Goal: Task Accomplishment & Management: Manage account settings

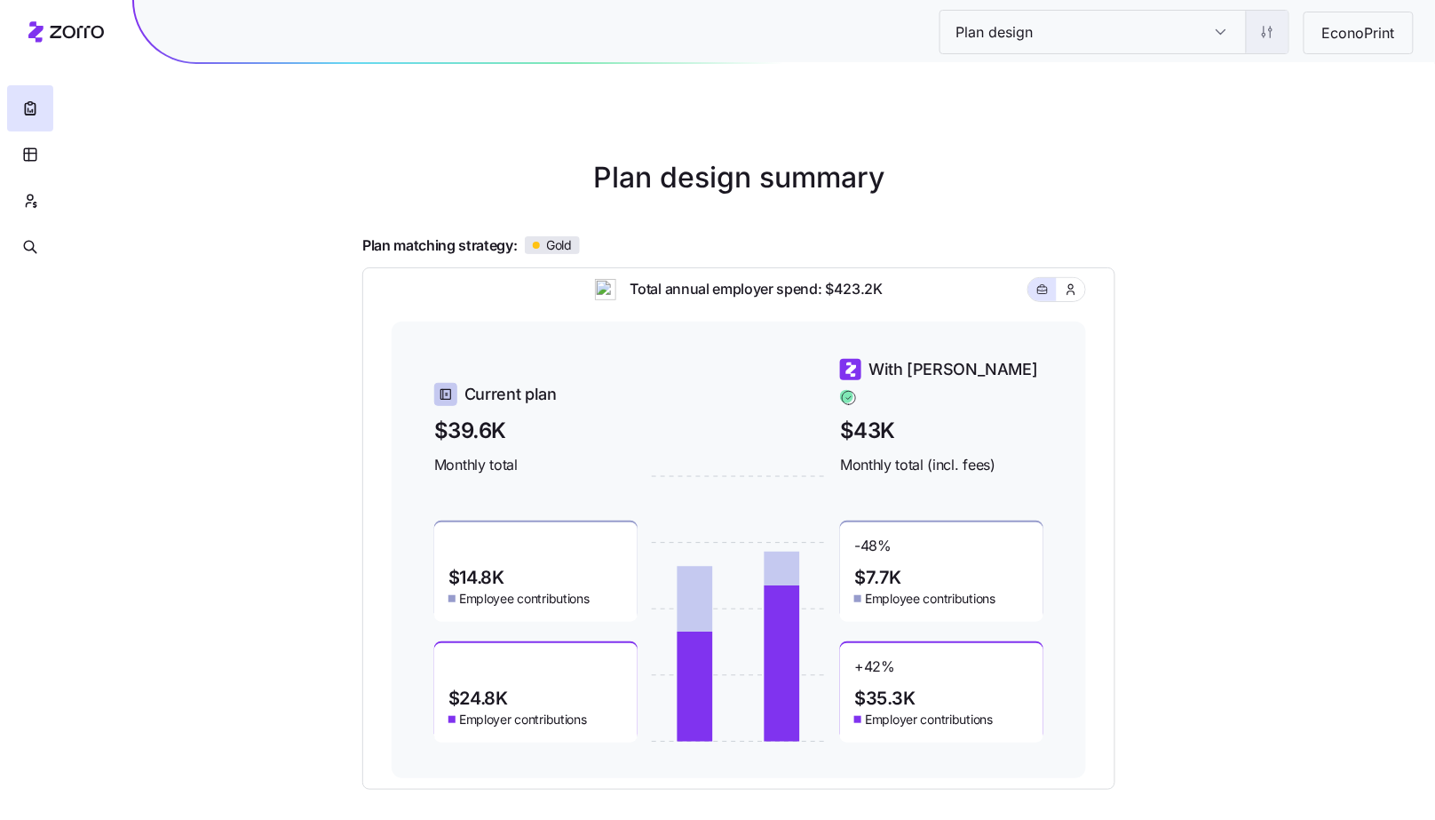
click at [1264, 49] on html "Plan design Plan design EconoPrint Plan design summary Plan matching strategy: …" at bounding box center [717, 487] width 1435 height 974
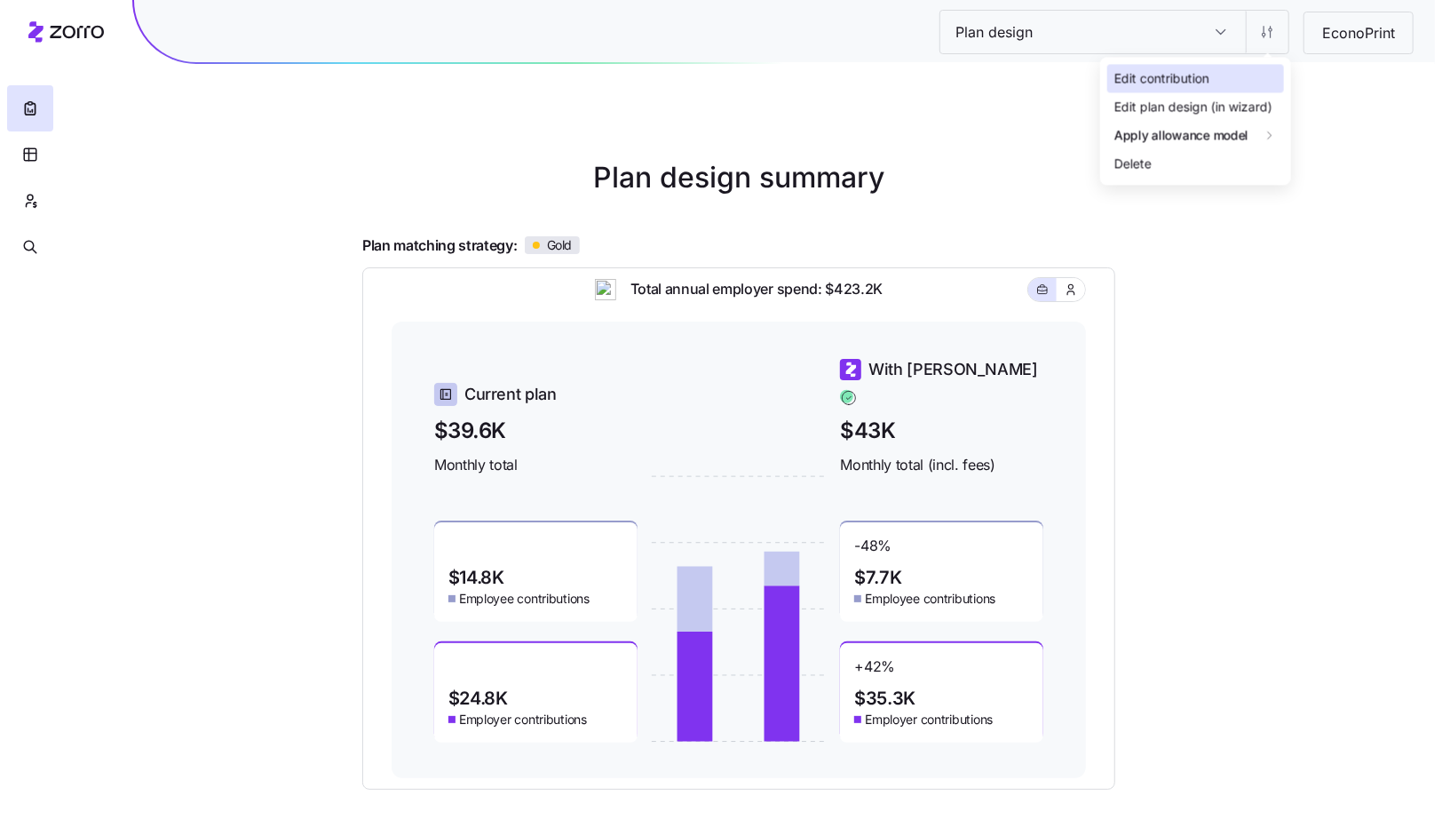
click at [1249, 66] on div "Edit contribution" at bounding box center [1195, 78] width 177 height 28
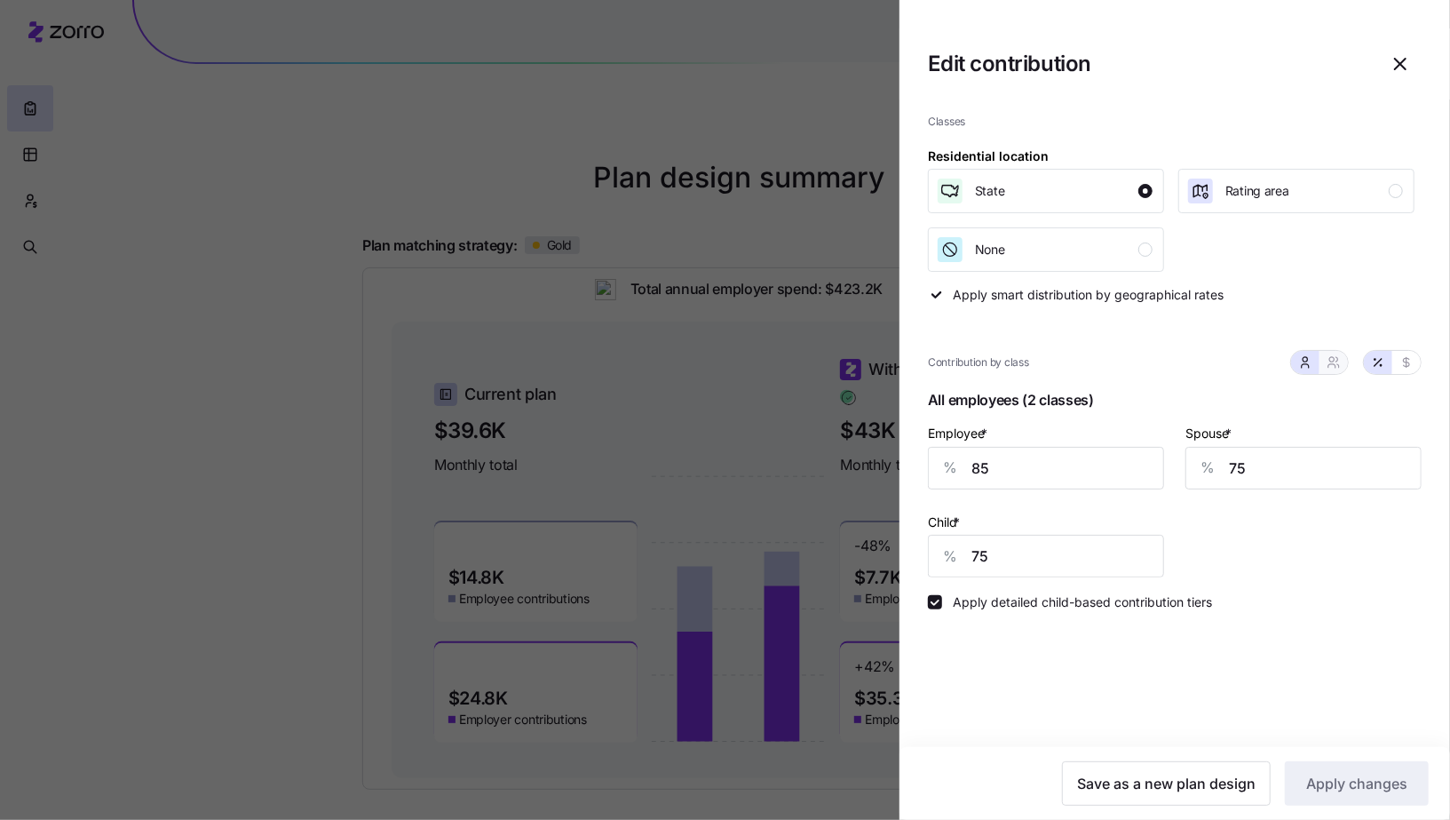
click at [1343, 362] on button "button" at bounding box center [1334, 362] width 28 height 23
type input "80"
type input "81"
click at [1317, 367] on button "button" at bounding box center [1305, 362] width 28 height 23
type input "75"
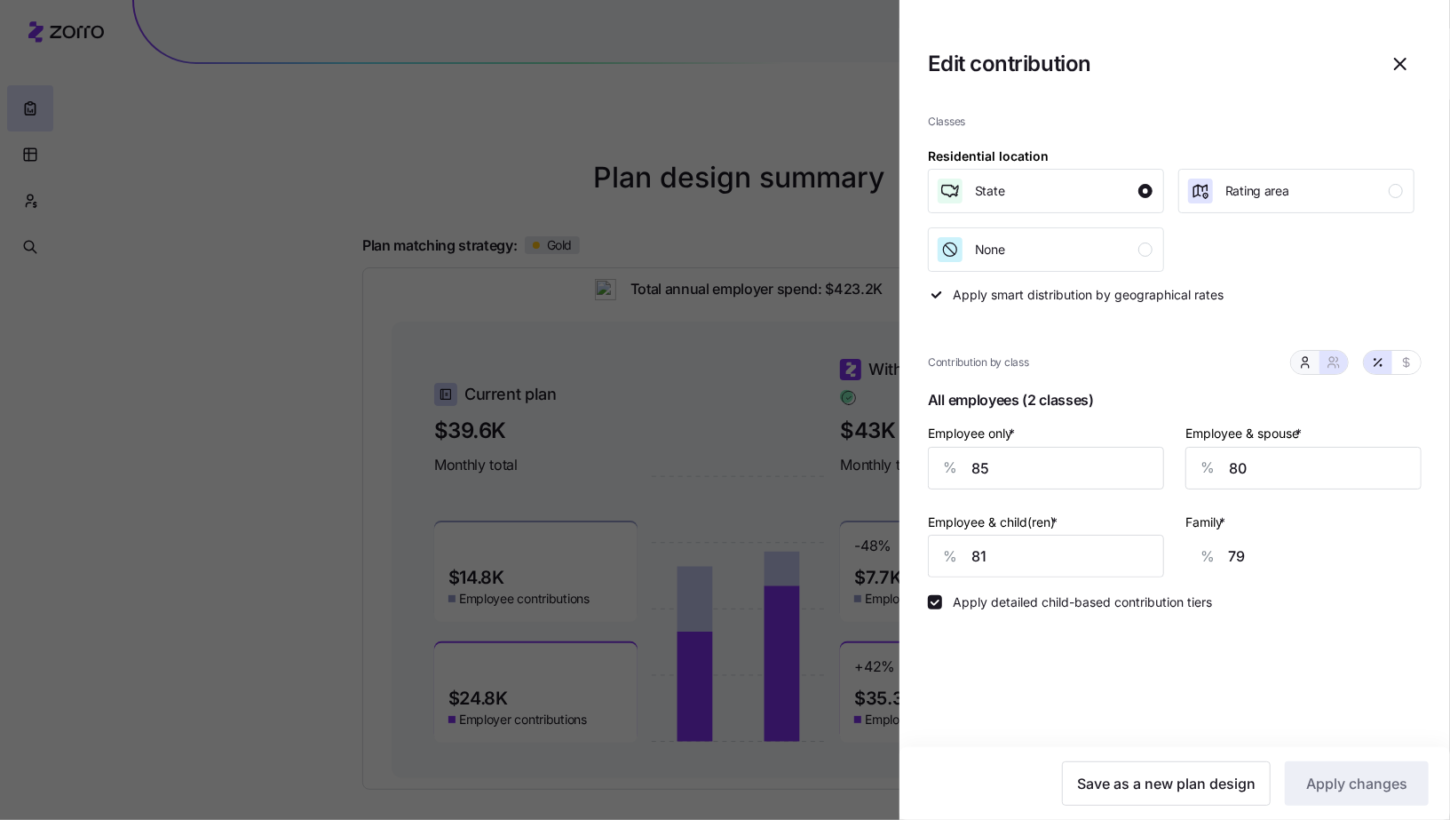
type input "75"
click at [1341, 364] on button "button" at bounding box center [1334, 362] width 14 height 14
type input "80"
type input "81"
click at [779, 100] on div at bounding box center [725, 410] width 1450 height 820
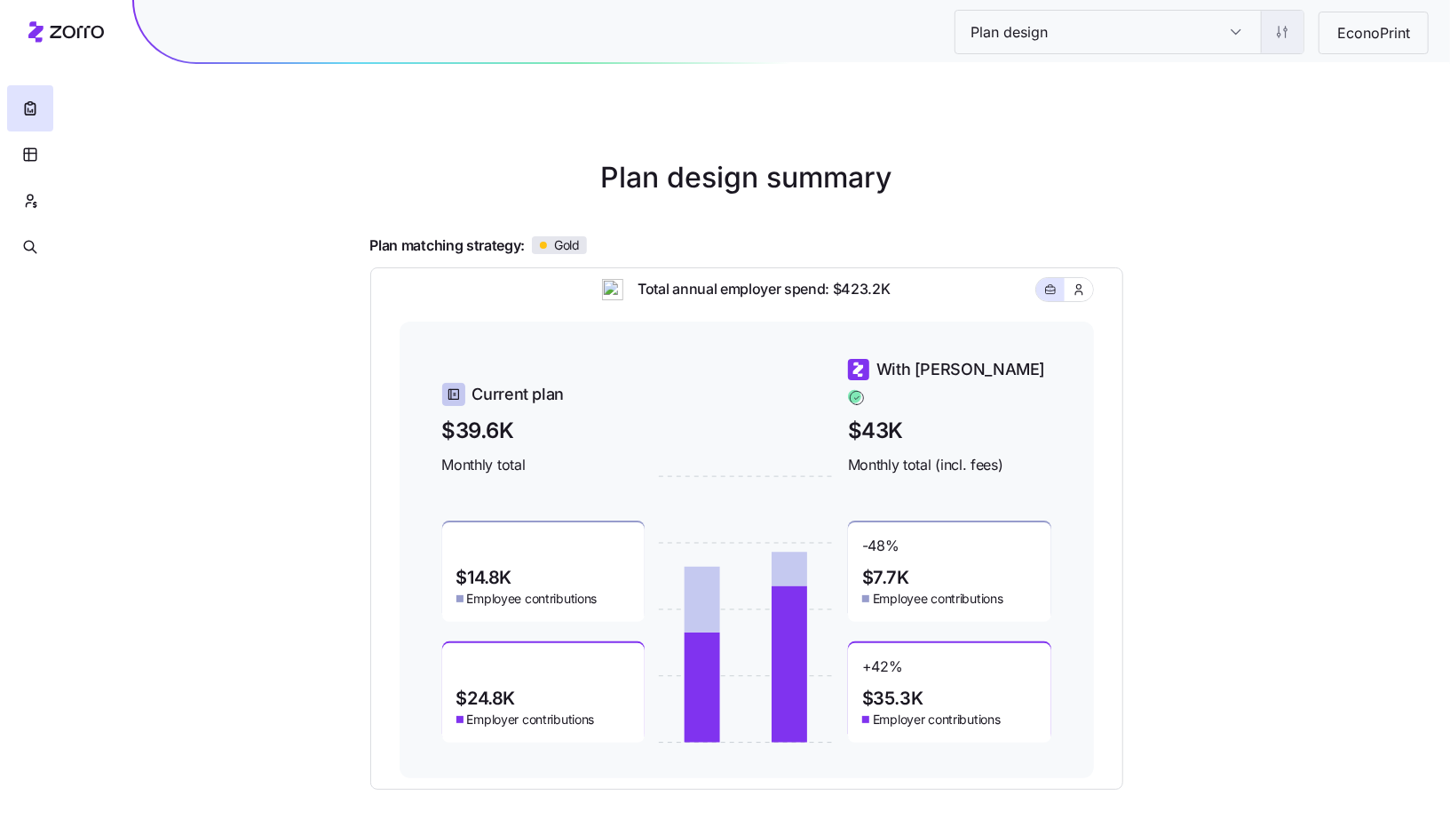
click at [1280, 42] on html "Plan design Plan design EconoPrint Plan design summary Plan matching strategy: …" at bounding box center [725, 487] width 1450 height 974
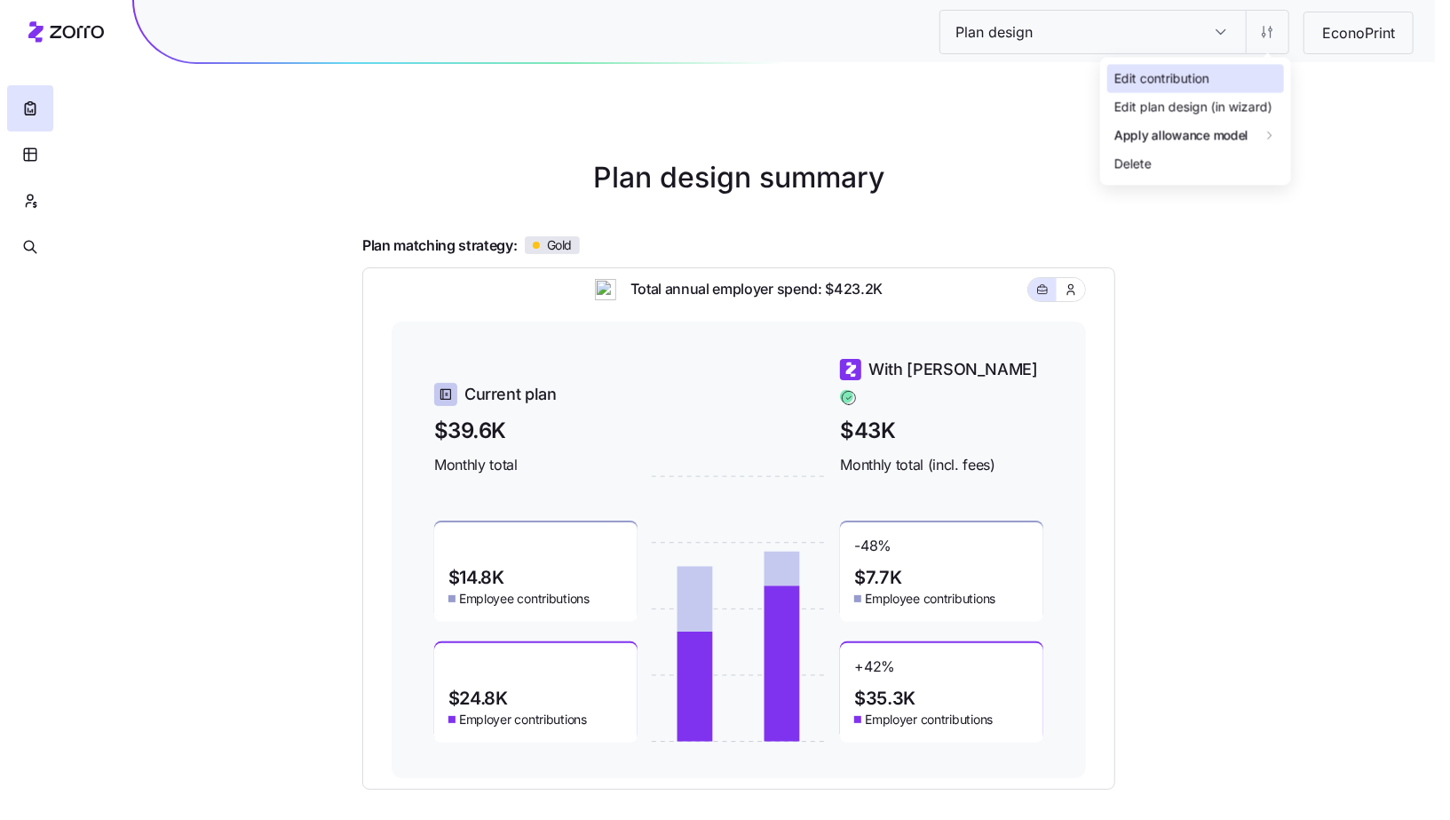
click at [1253, 77] on div "Edit contribution" at bounding box center [1195, 78] width 177 height 28
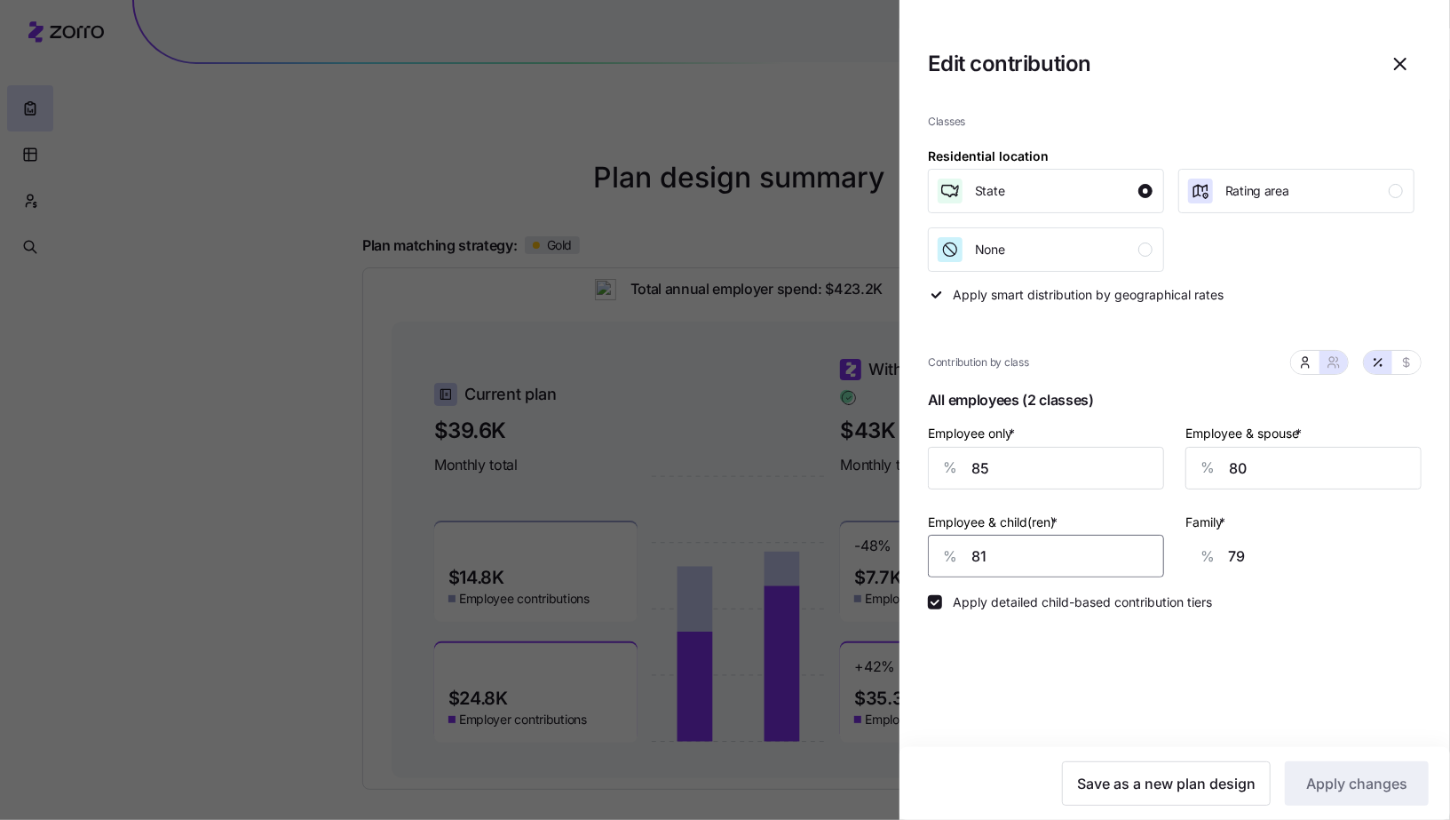
click at [1028, 553] on input "81" at bounding box center [1046, 556] width 236 height 43
type input "8"
type input "34"
type input "80"
type input "78"
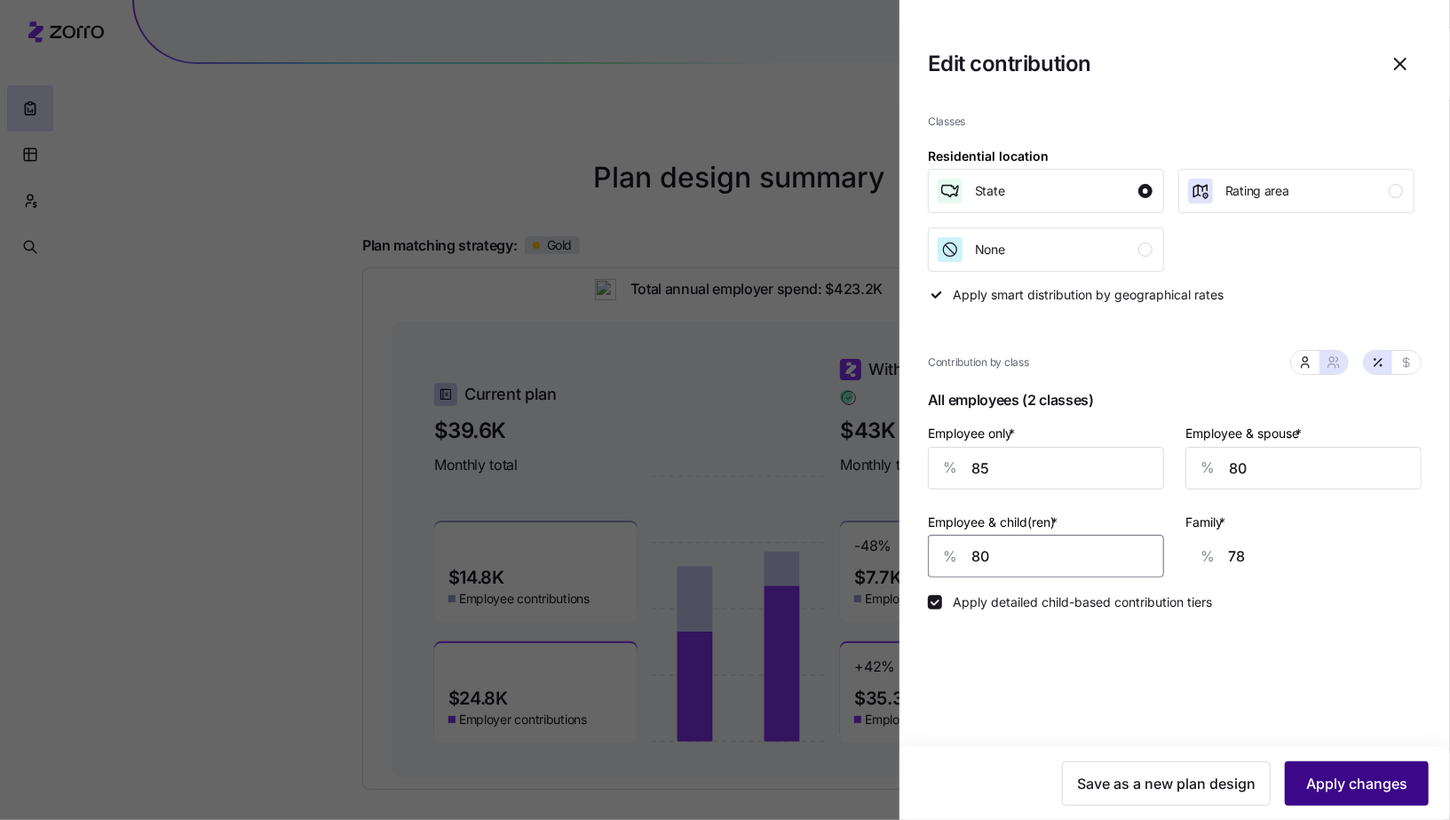
type input "80"
click at [1319, 776] on span "Apply changes" at bounding box center [1356, 783] width 101 height 21
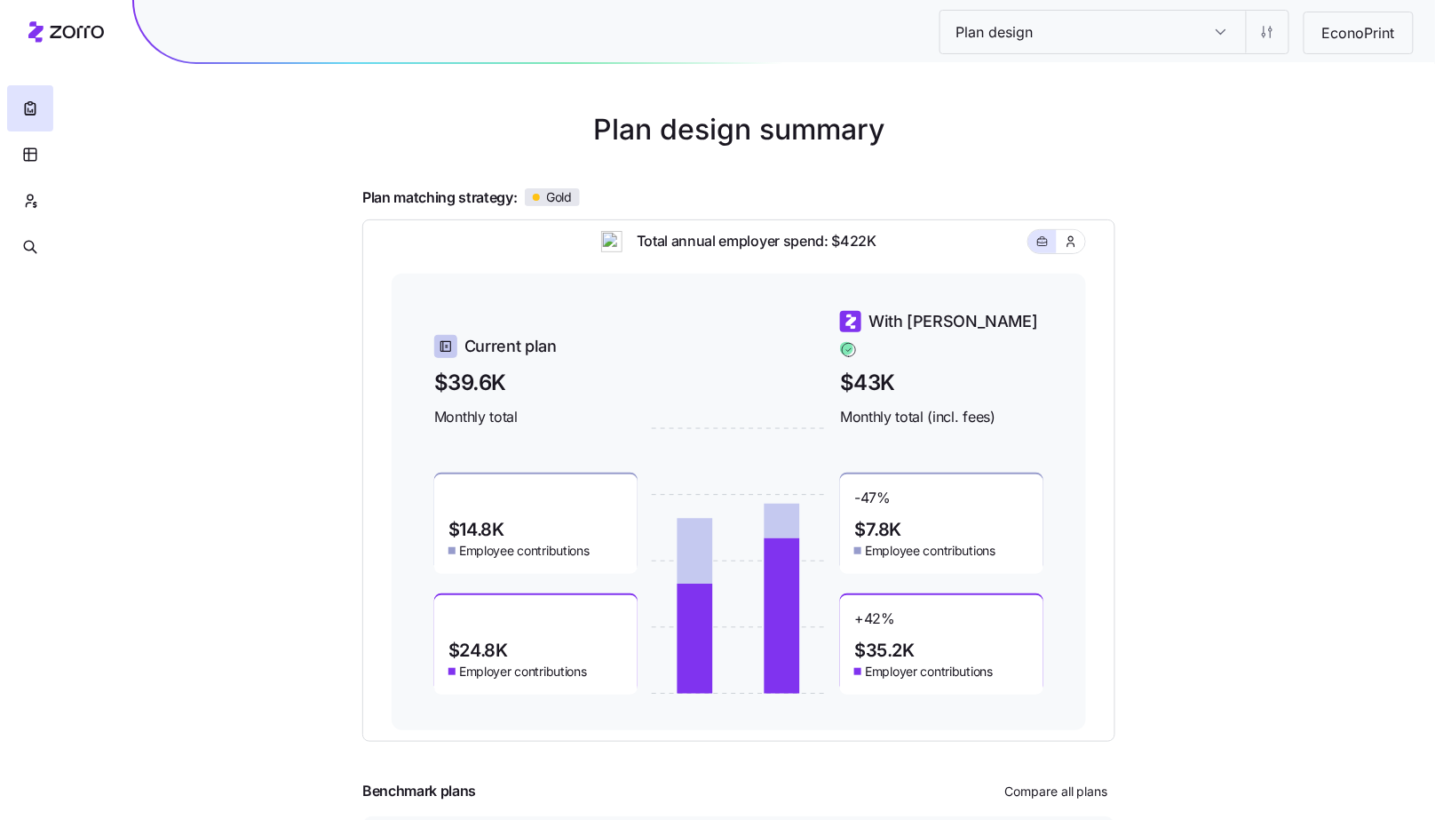
scroll to position [54, 0]
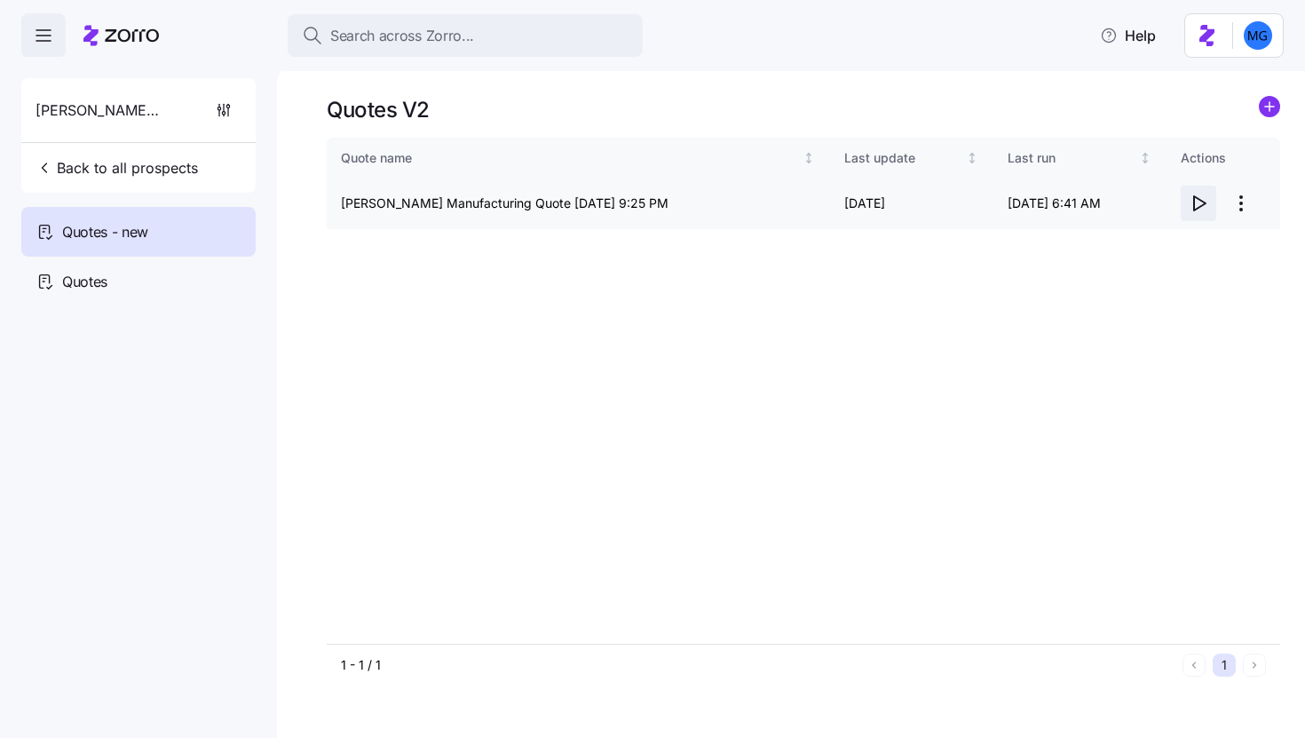
click at [1197, 203] on icon "button" at bounding box center [1198, 203] width 21 height 21
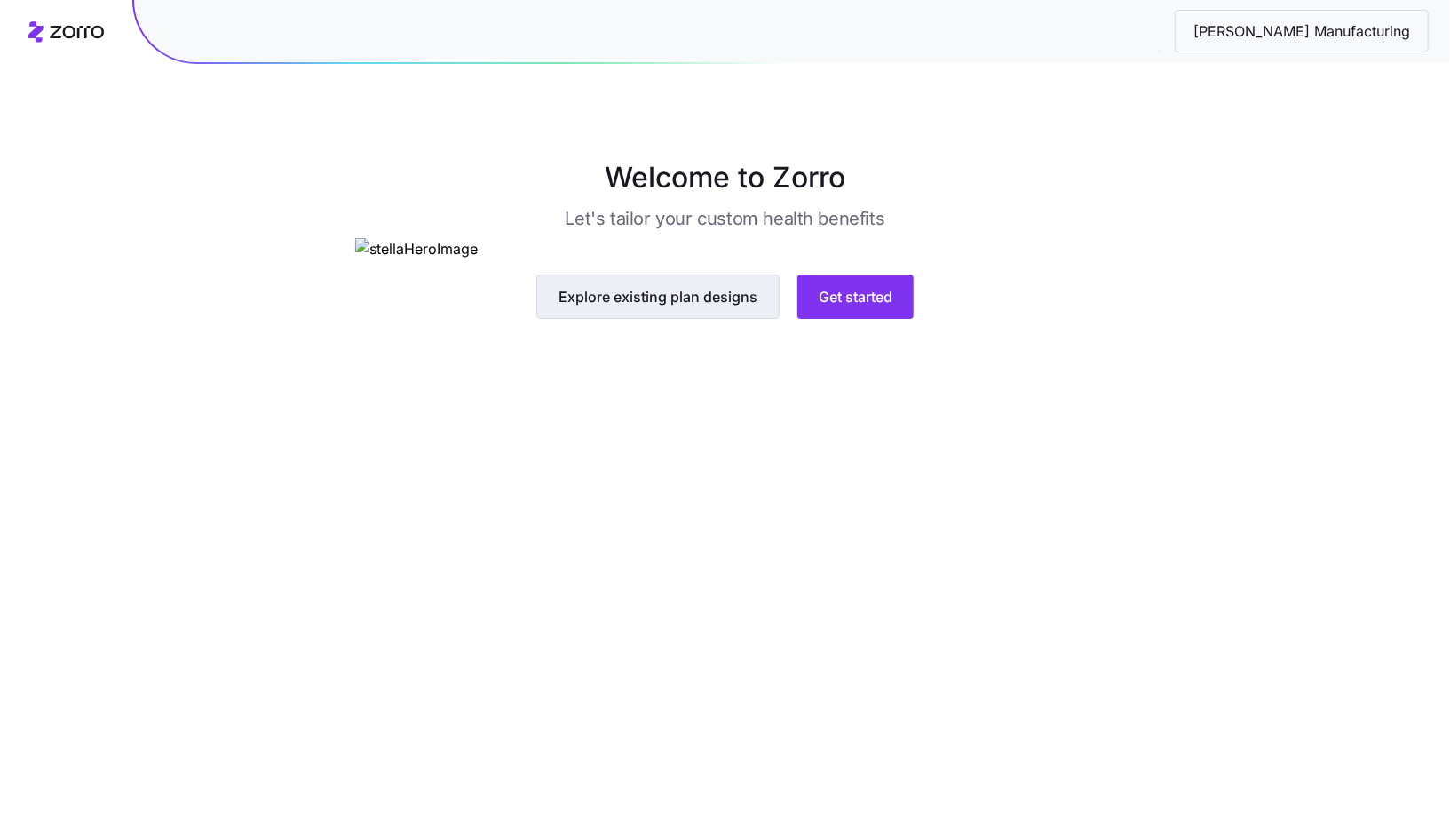
click at [654, 307] on span "Explore existing plan designs" at bounding box center [658, 296] width 199 height 21
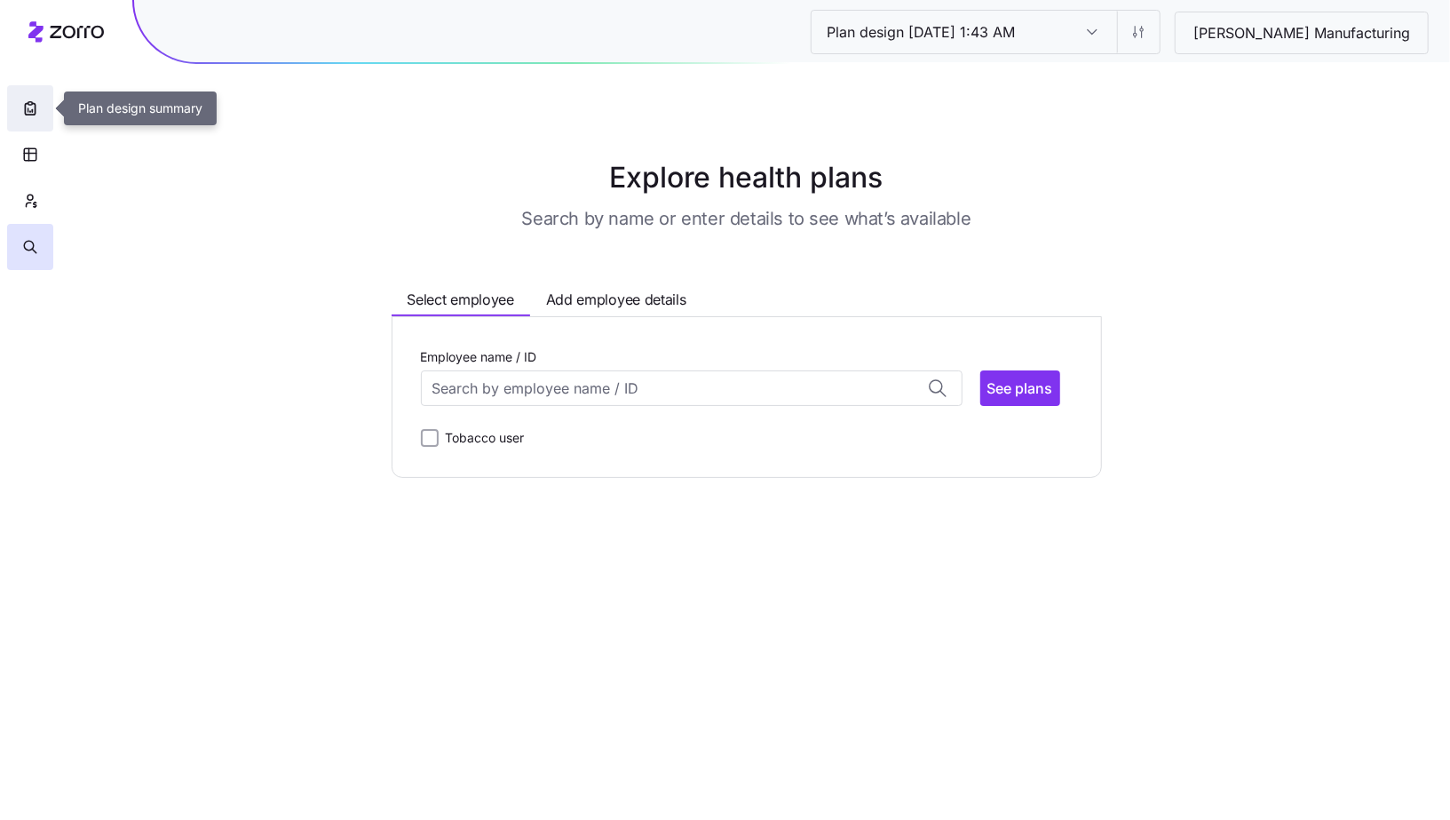
click at [25, 108] on icon "button" at bounding box center [30, 109] width 10 height 12
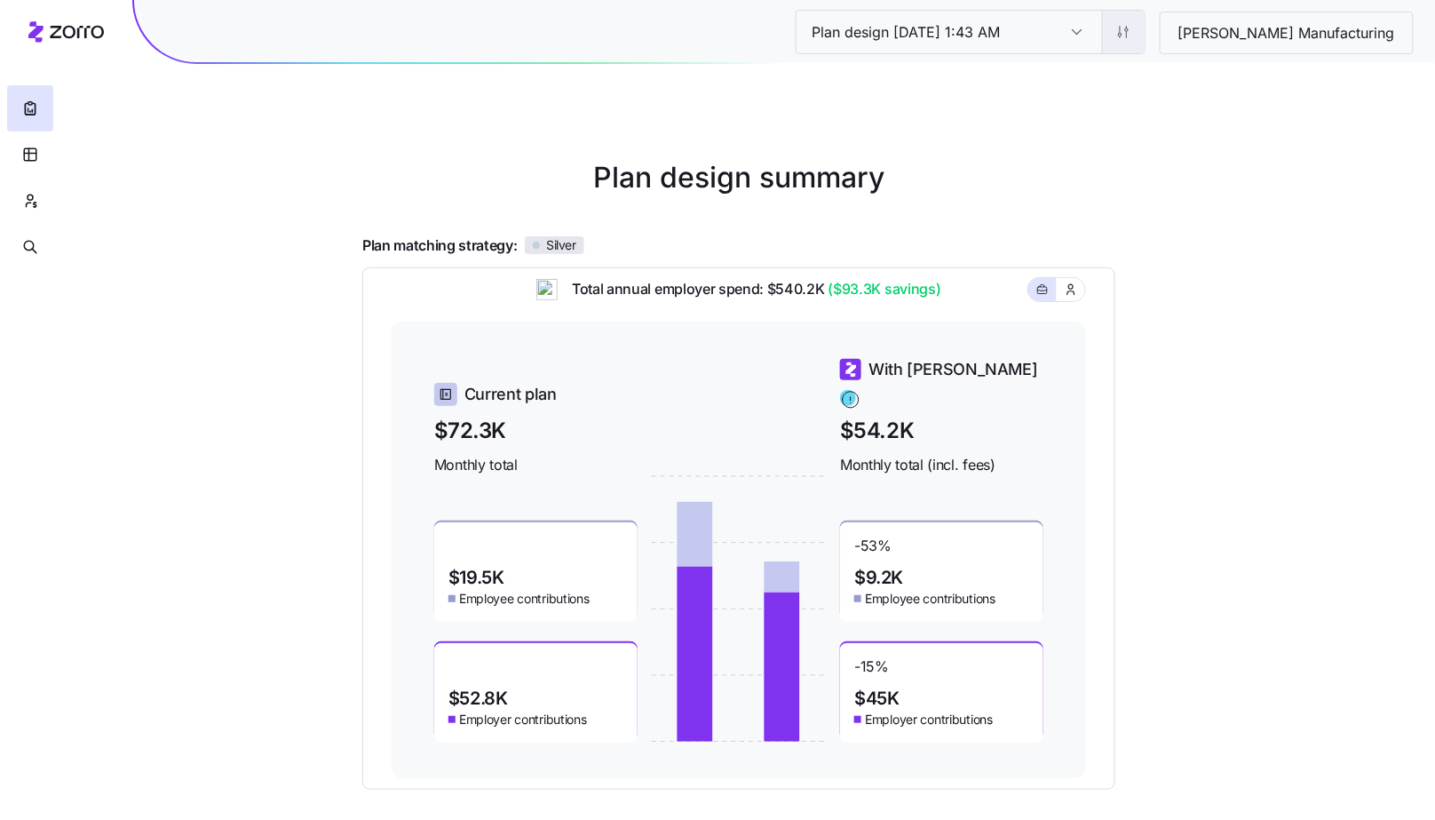
click at [1192, 30] on html "Plan design 10/13/2025 1:43 AM Plan design 10/13/2025 1:43 AM Schaffer Manufact…" at bounding box center [717, 487] width 1435 height 974
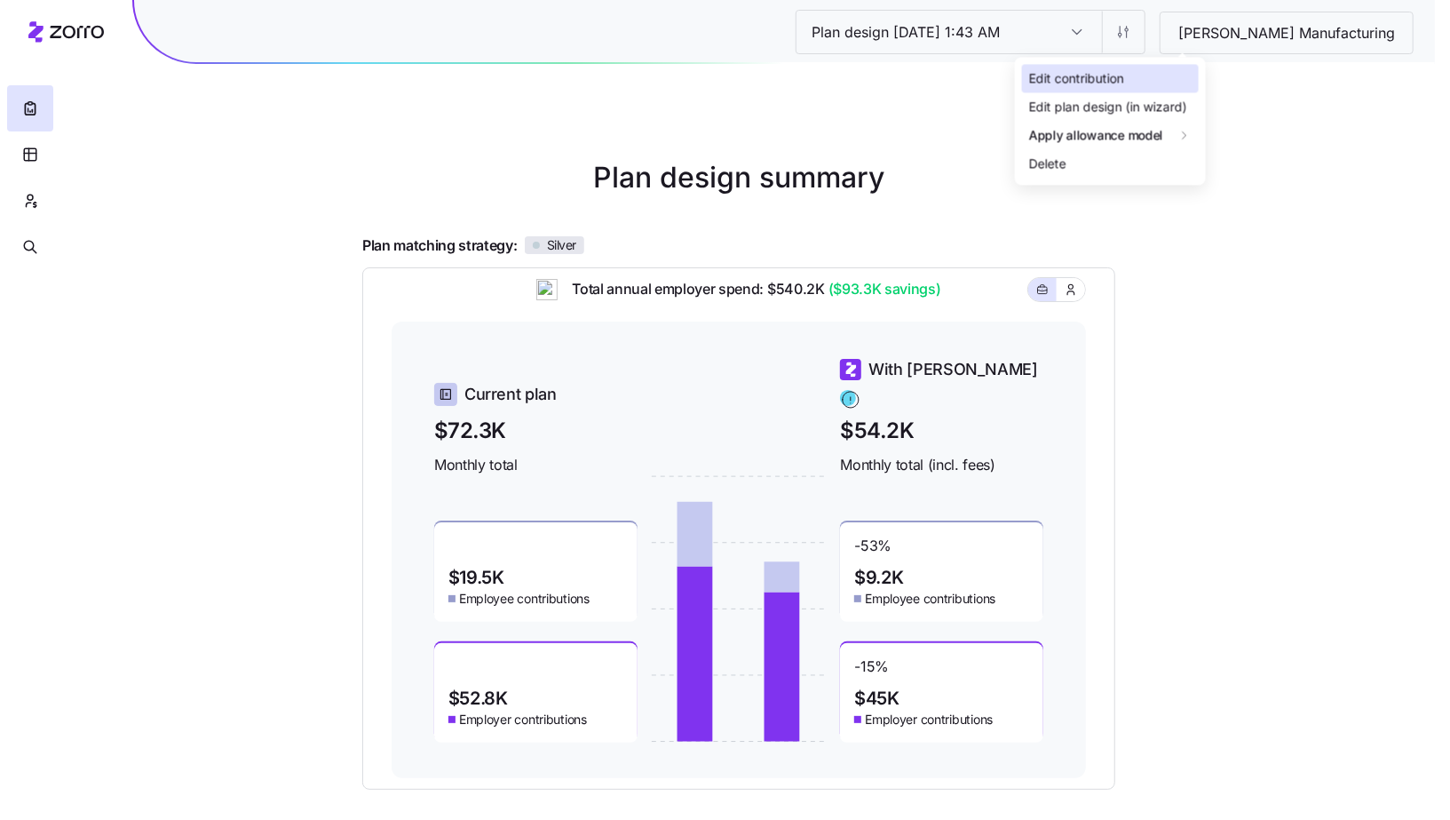
click at [1154, 80] on div "Edit contribution" at bounding box center [1110, 78] width 177 height 28
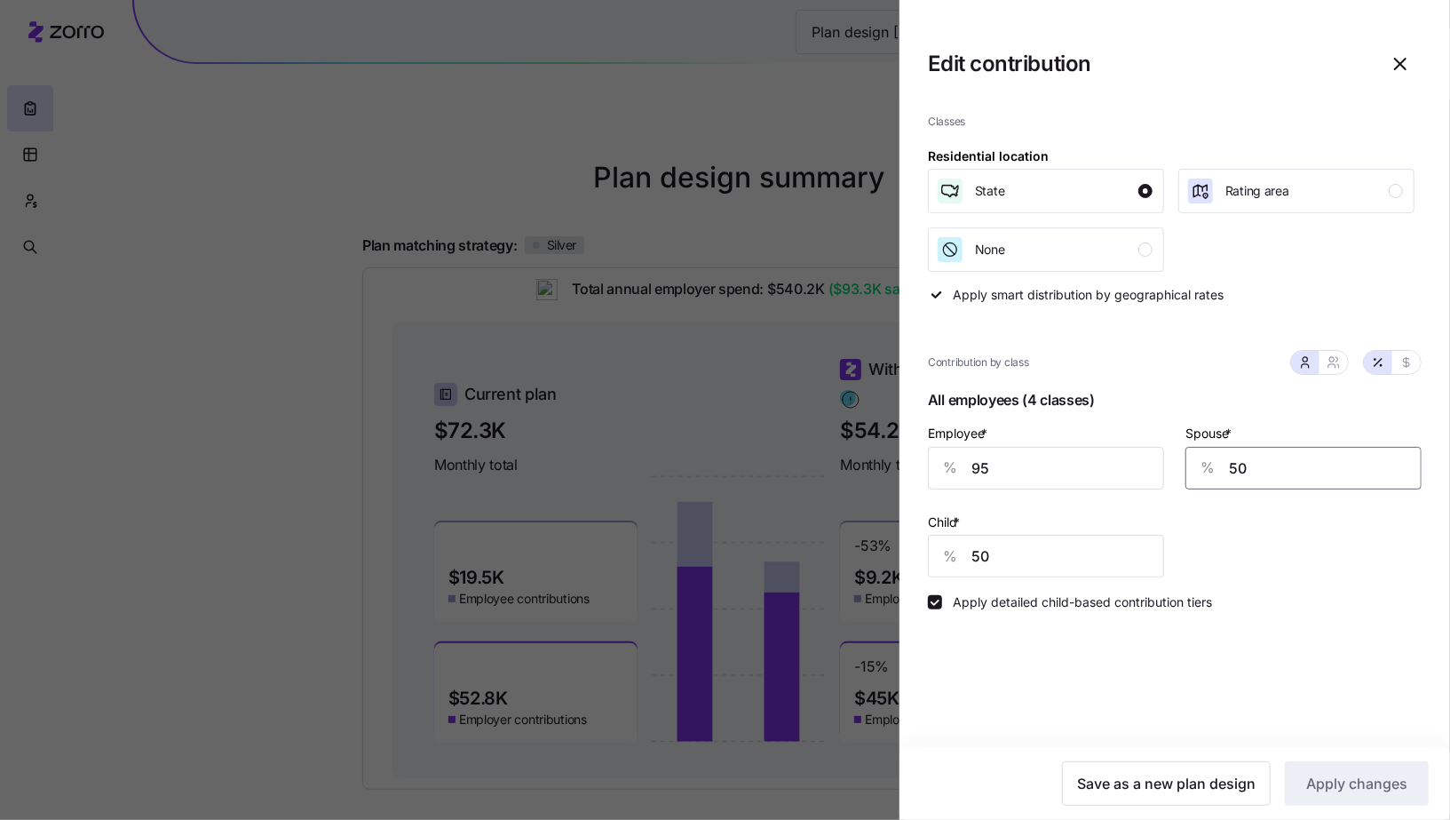
click at [1237, 467] on input "50" at bounding box center [1304, 468] width 236 height 43
click at [1392, 68] on icon "button" at bounding box center [1400, 63] width 21 height 21
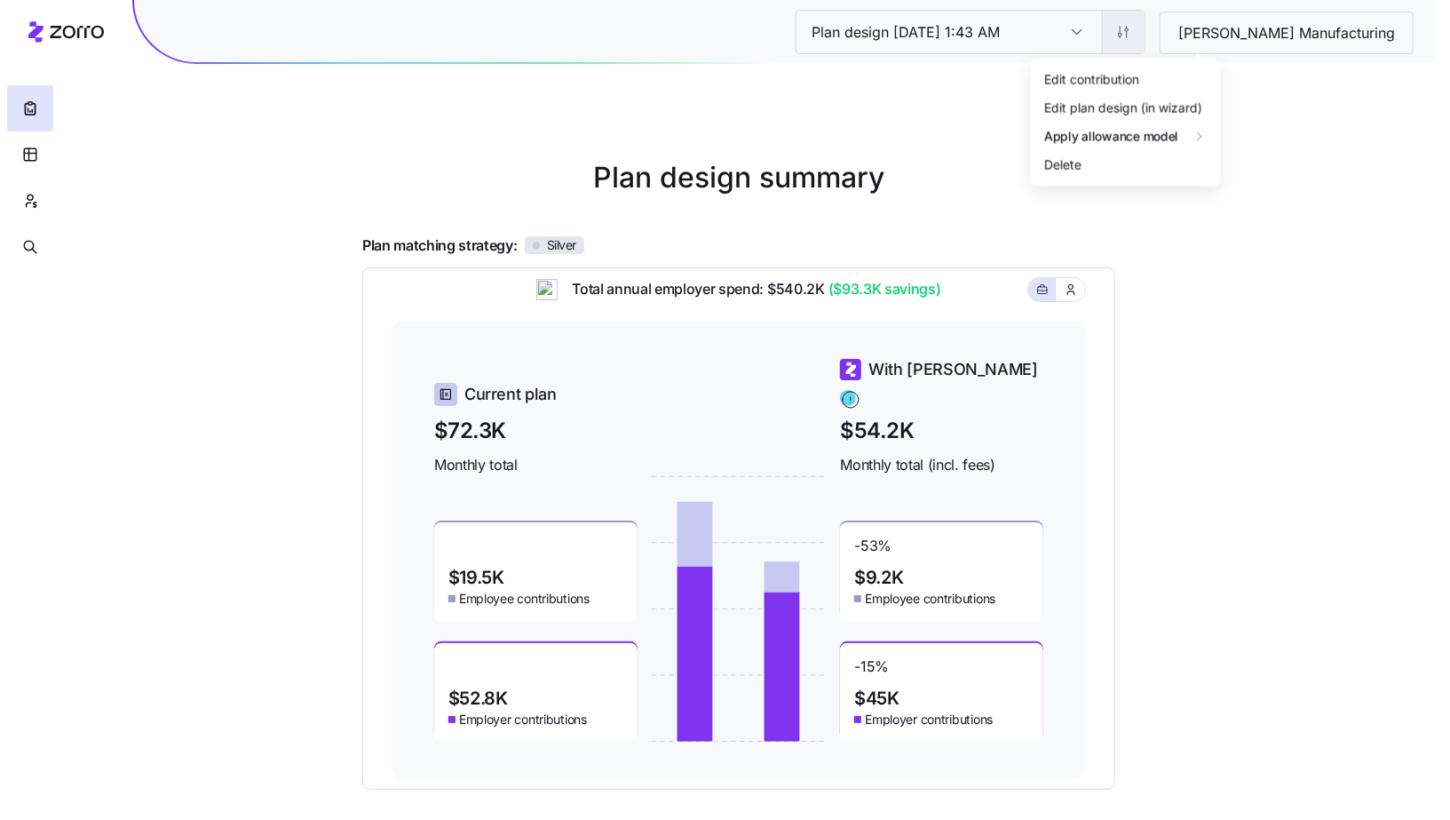
click at [1192, 36] on html "Plan design 10/13/2025 1:43 AM Plan design 10/13/2025 1:43 AM Schaffer Manufact…" at bounding box center [725, 487] width 1450 height 974
click at [1179, 70] on div "Edit contribution" at bounding box center [1110, 78] width 177 height 28
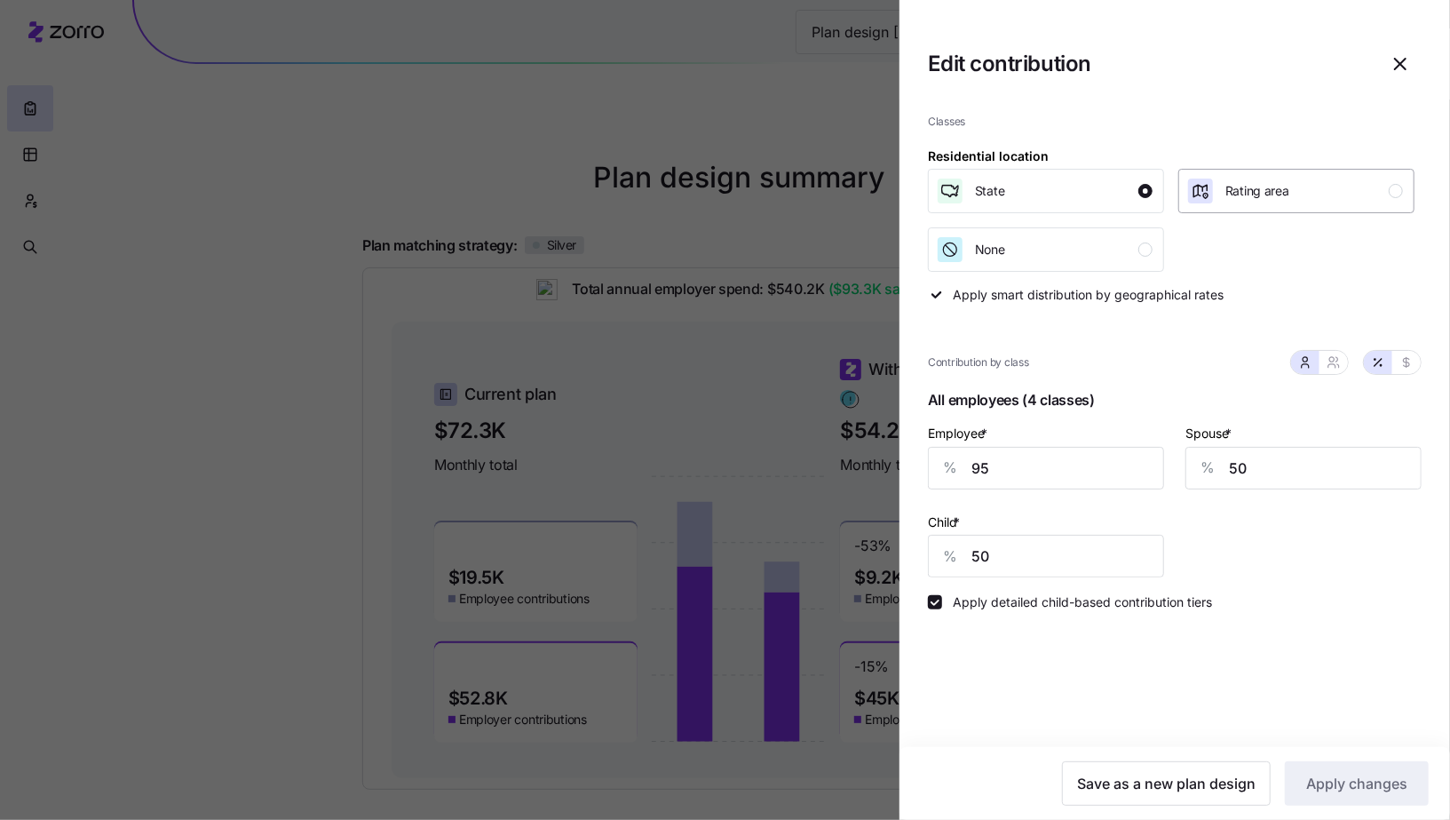
click at [1235, 208] on button "Rating area" at bounding box center [1296, 191] width 236 height 44
click at [1316, 778] on span "Apply changes" at bounding box center [1356, 783] width 101 height 21
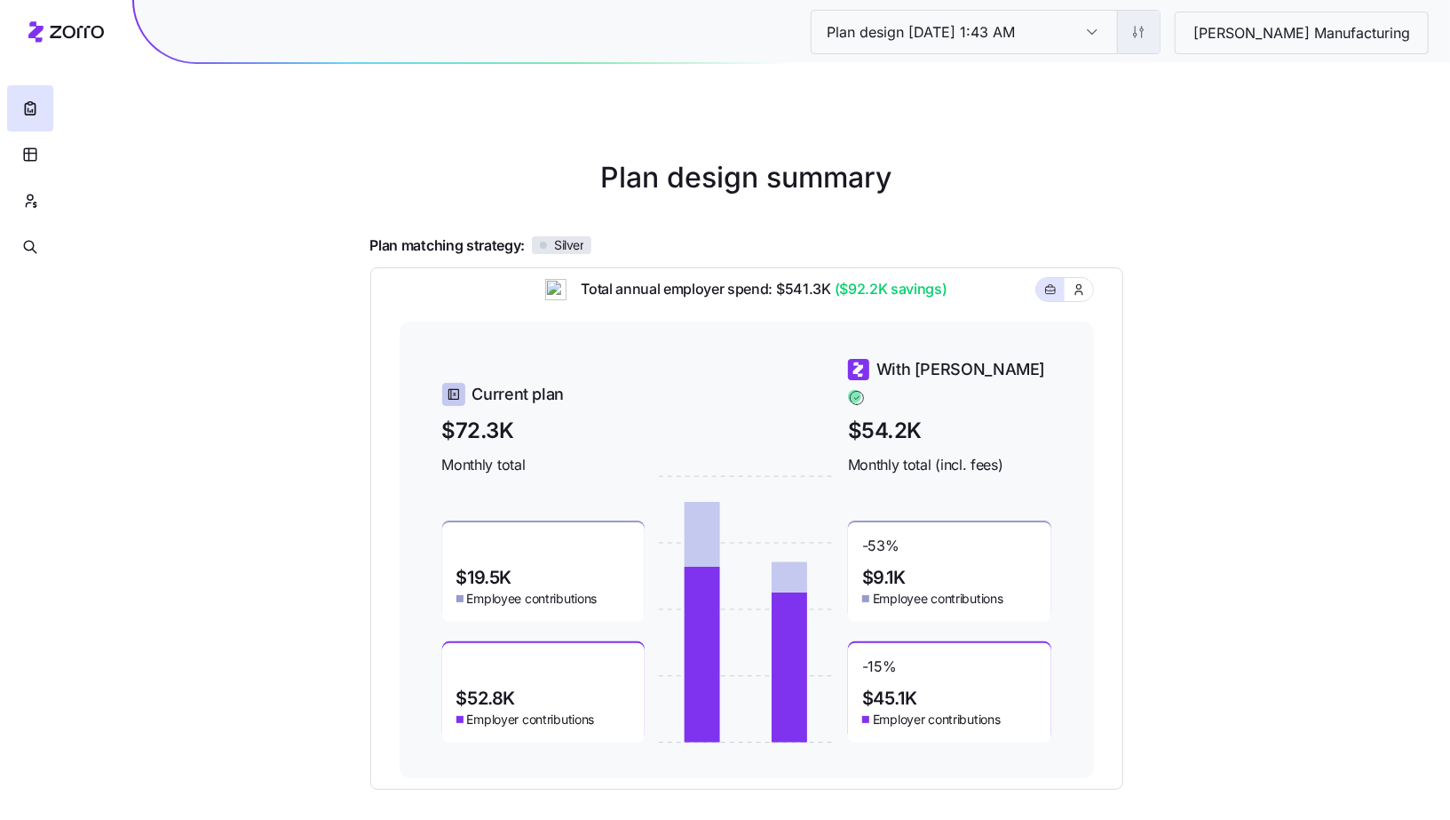
click at [1180, 40] on html "Plan design 10/13/2025 1:43 AM Plan design 10/13/2025 1:43 AM Schaffer Manufact…" at bounding box center [725, 487] width 1450 height 974
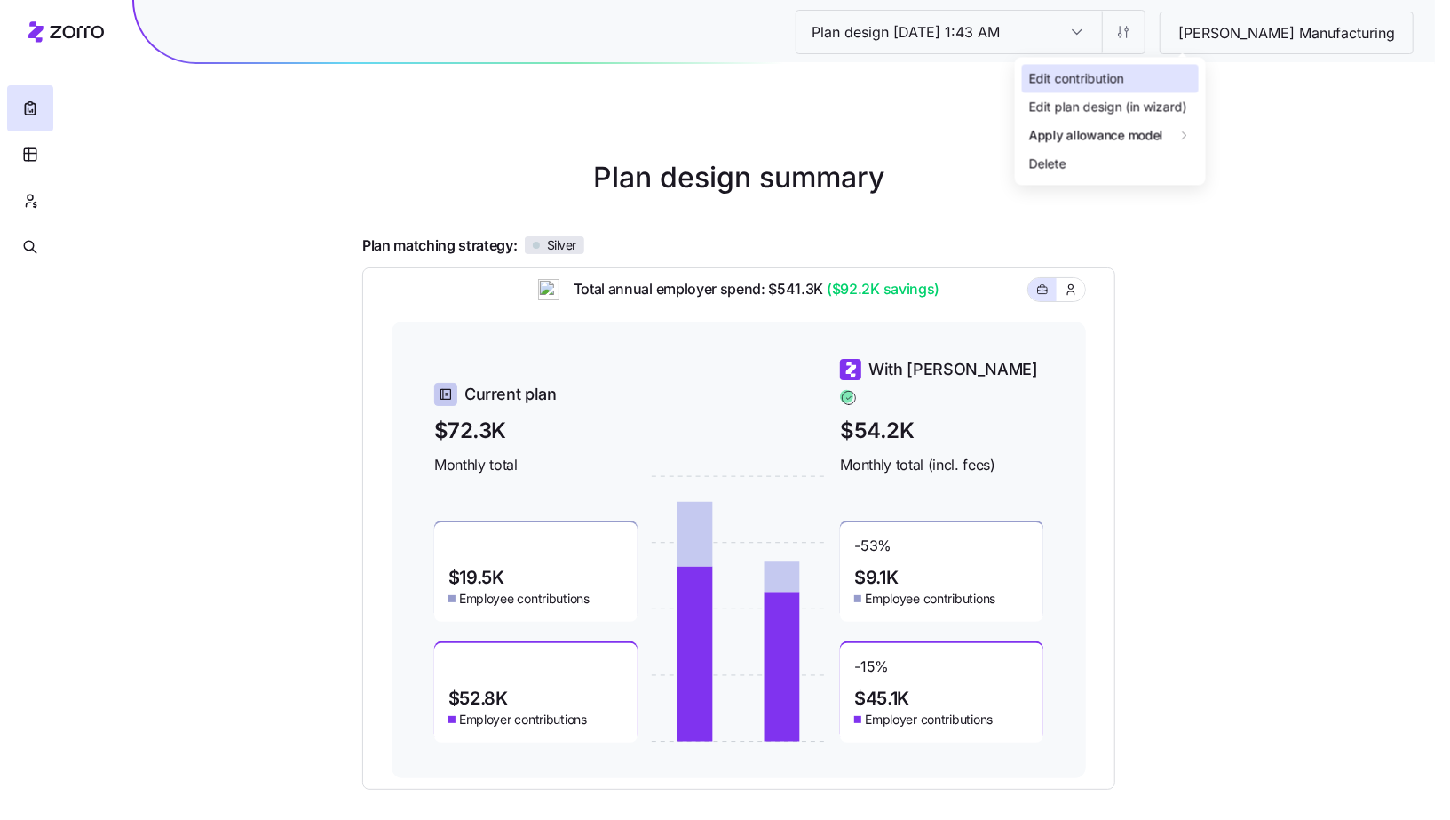
click at [1131, 75] on div "Edit contribution" at bounding box center [1110, 78] width 177 height 28
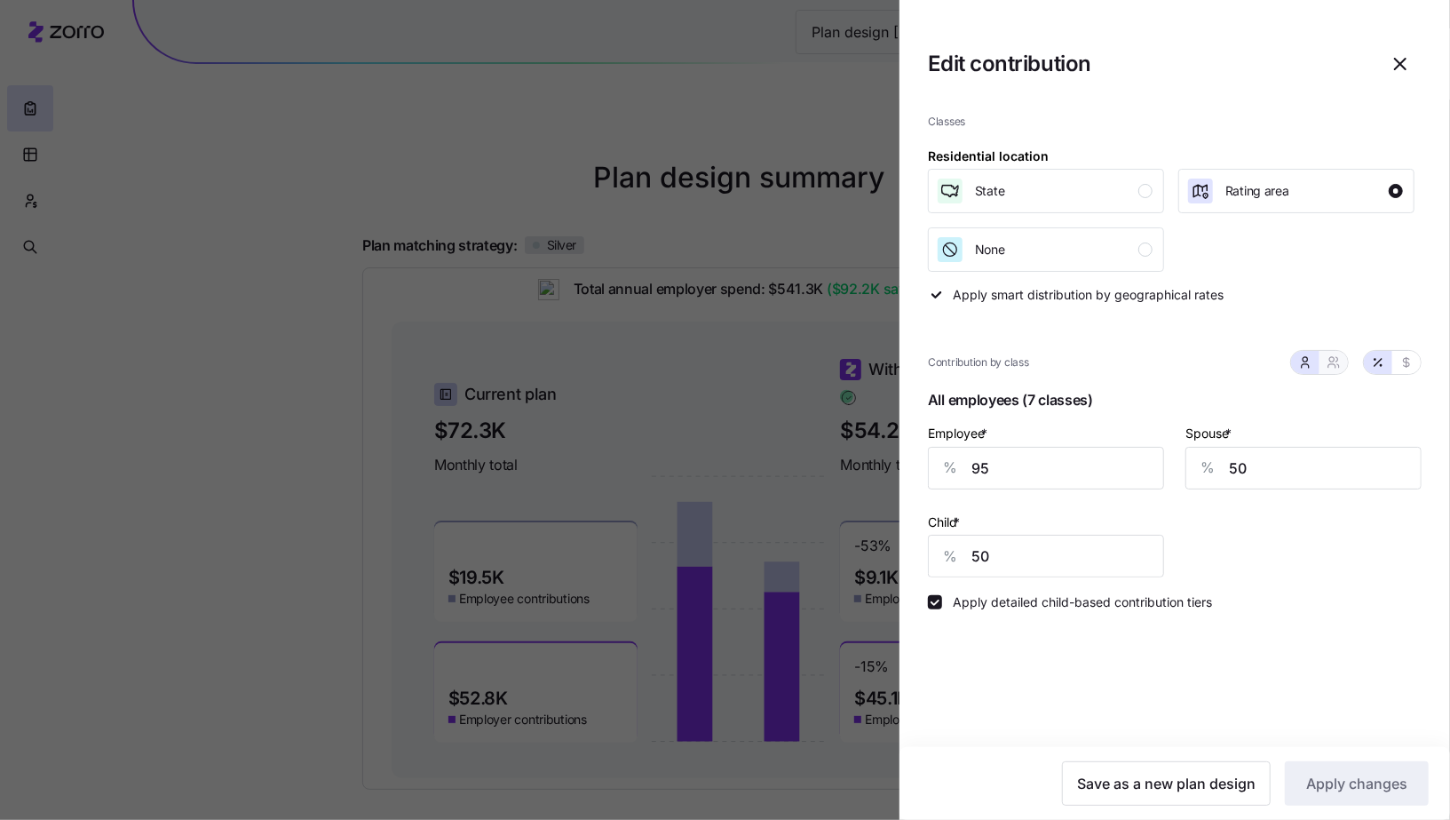
click at [1337, 363] on icon "button" at bounding box center [1334, 362] width 14 height 14
type input "73"
type input "75"
click at [1310, 362] on icon "button" at bounding box center [1305, 362] width 14 height 14
type input "50"
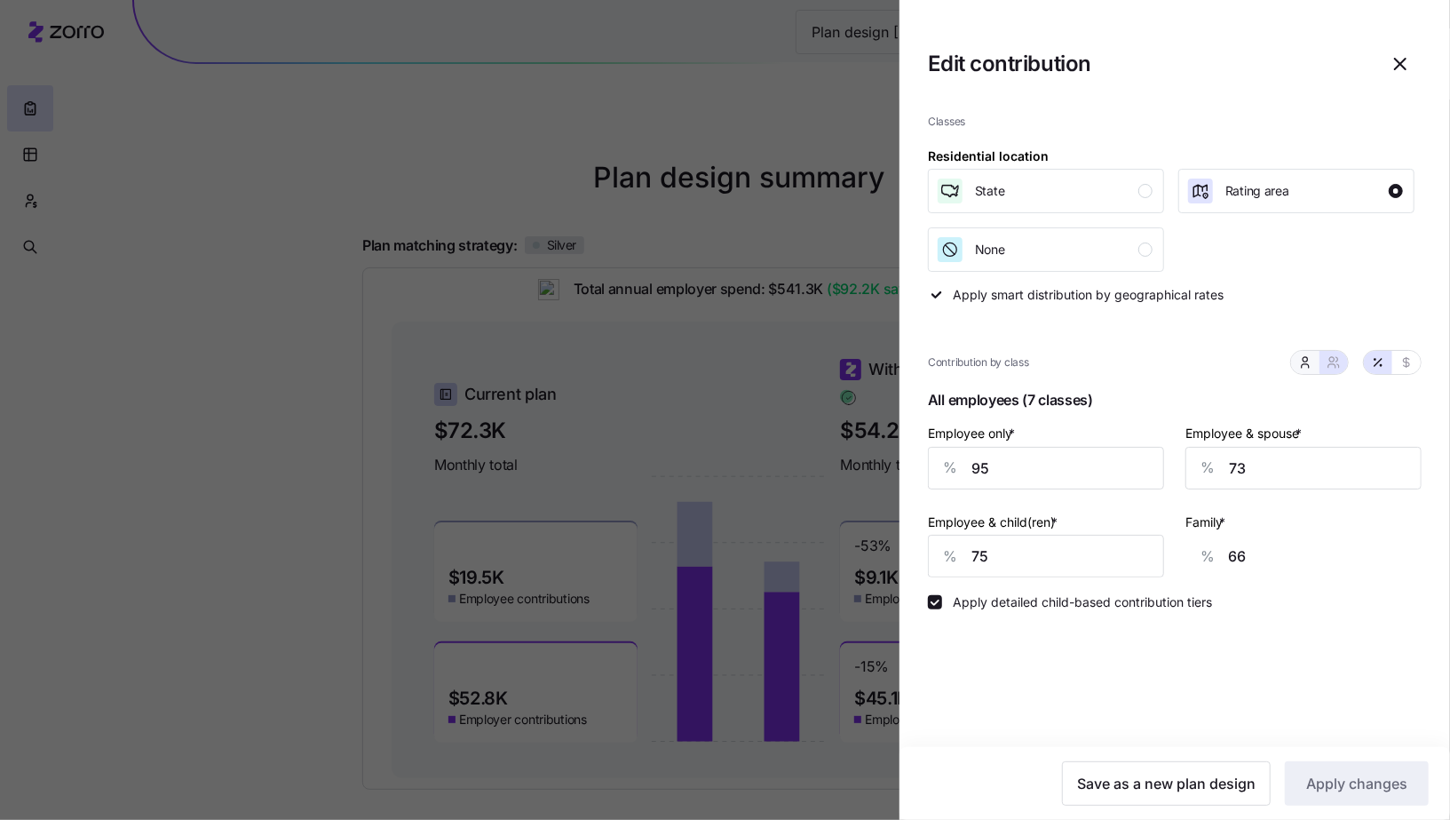
type input "50"
click at [752, 160] on div at bounding box center [725, 410] width 1450 height 820
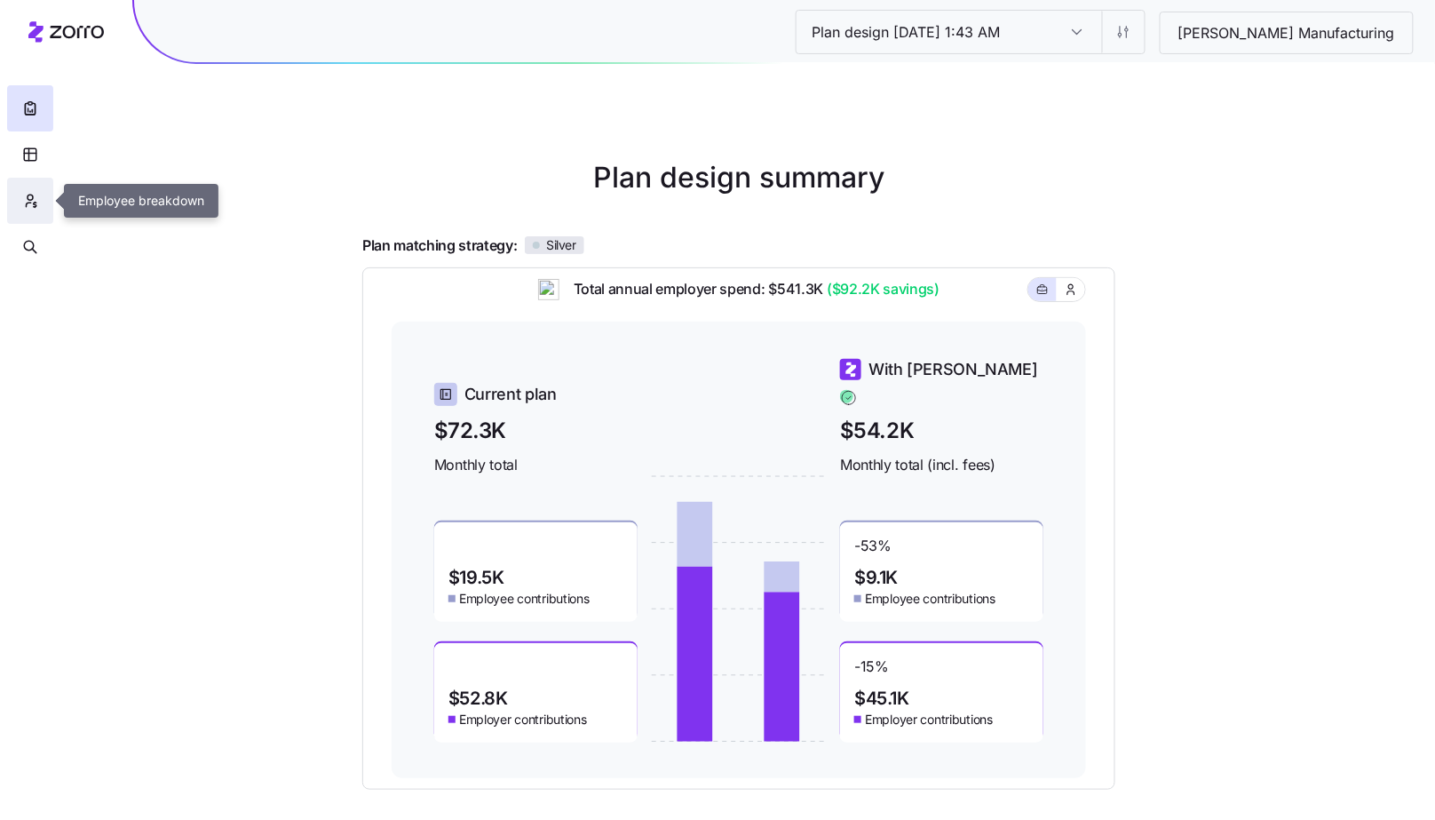
click at [27, 213] on button "button" at bounding box center [30, 201] width 46 height 46
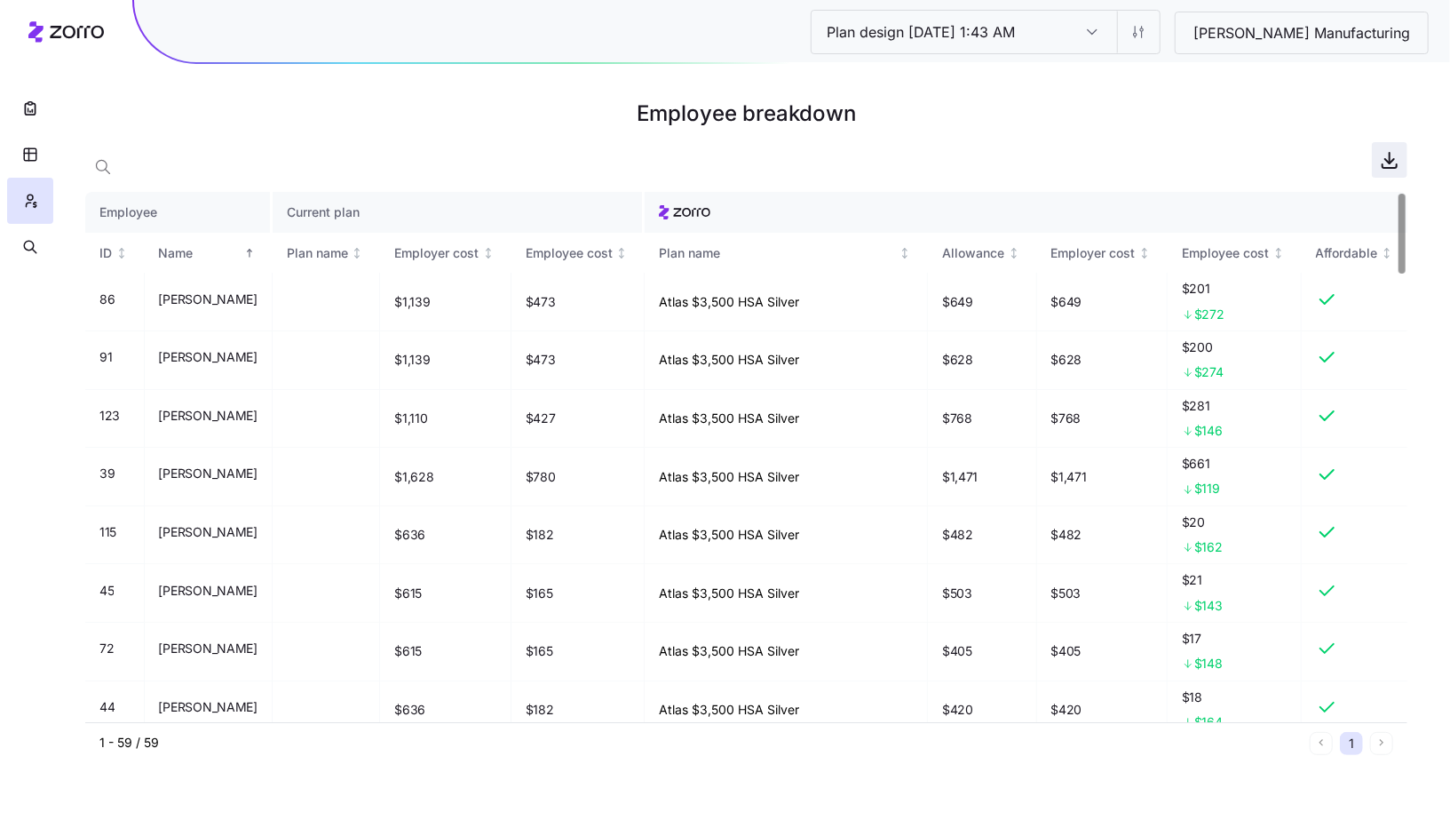
click at [1388, 159] on icon "button" at bounding box center [1389, 159] width 21 height 21
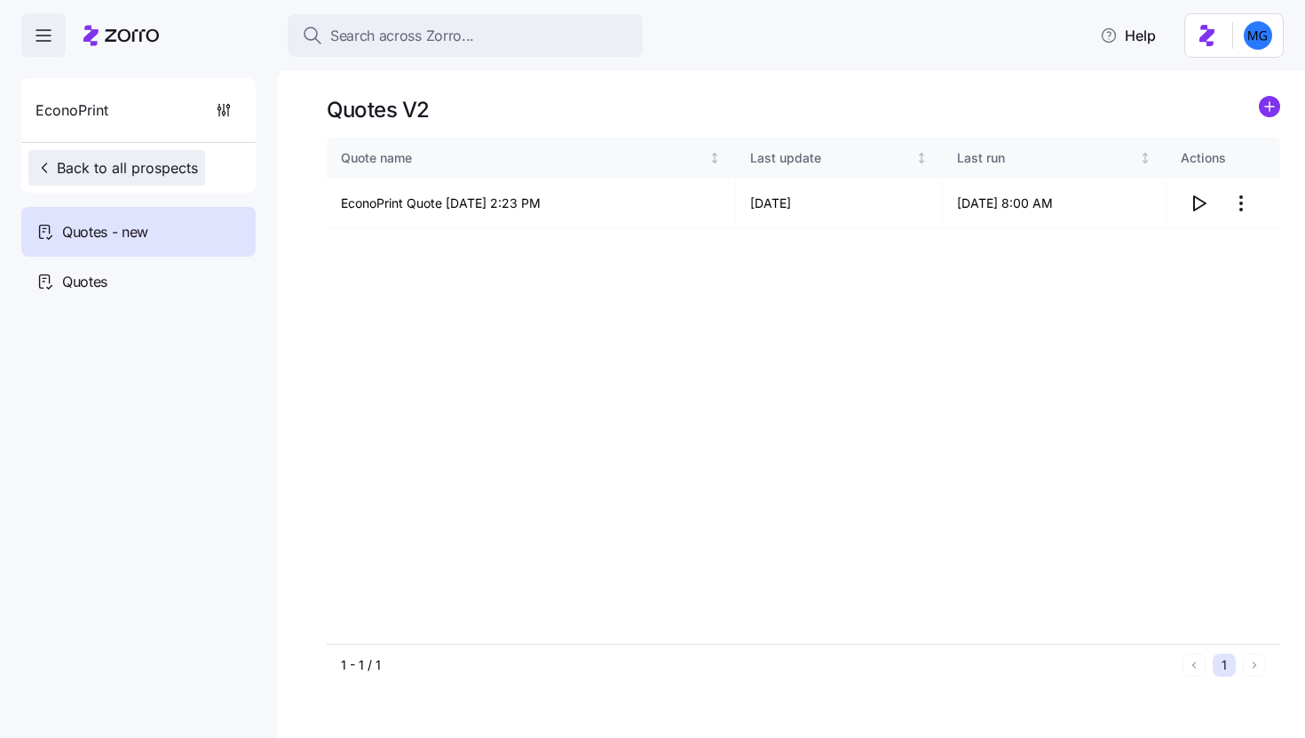
click at [143, 167] on span "Back to all prospects" at bounding box center [117, 167] width 163 height 21
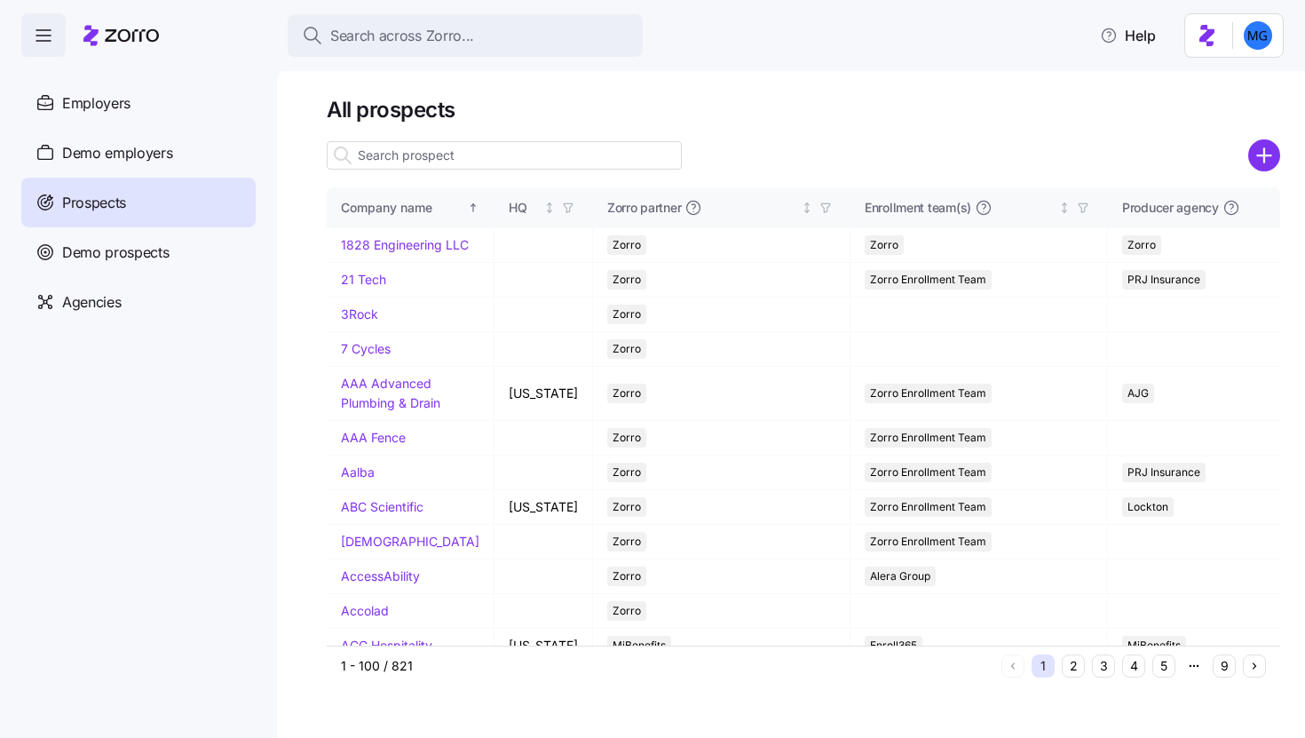
click at [440, 155] on input at bounding box center [504, 155] width 355 height 28
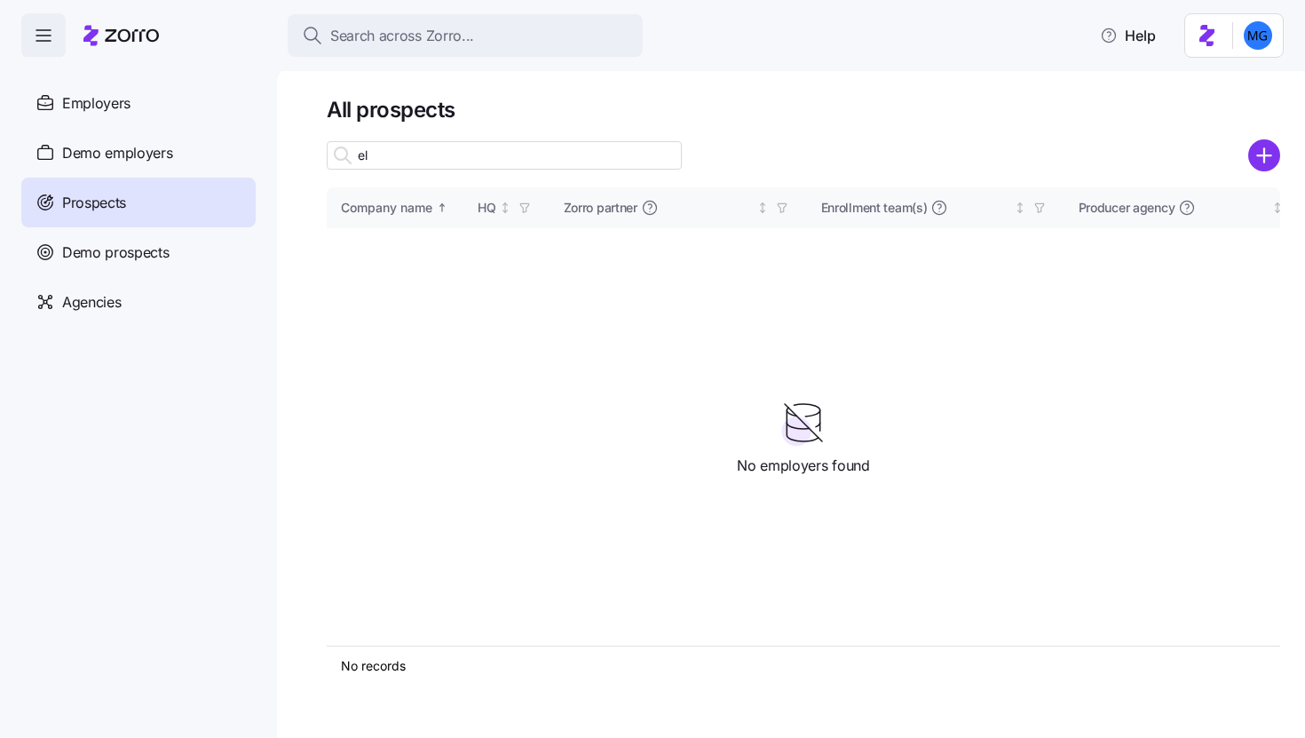
type input "e"
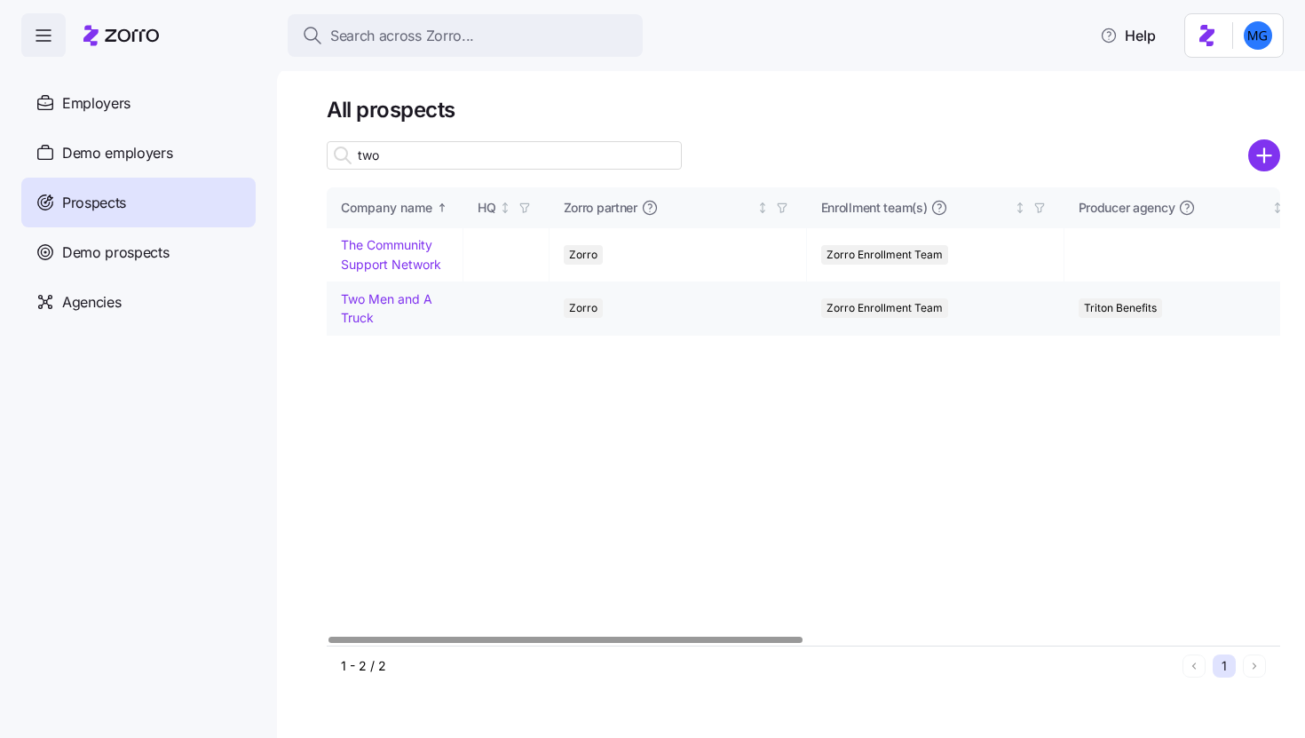
type input "two"
click at [423, 296] on link "Two Men and A Truck" at bounding box center [386, 308] width 91 height 35
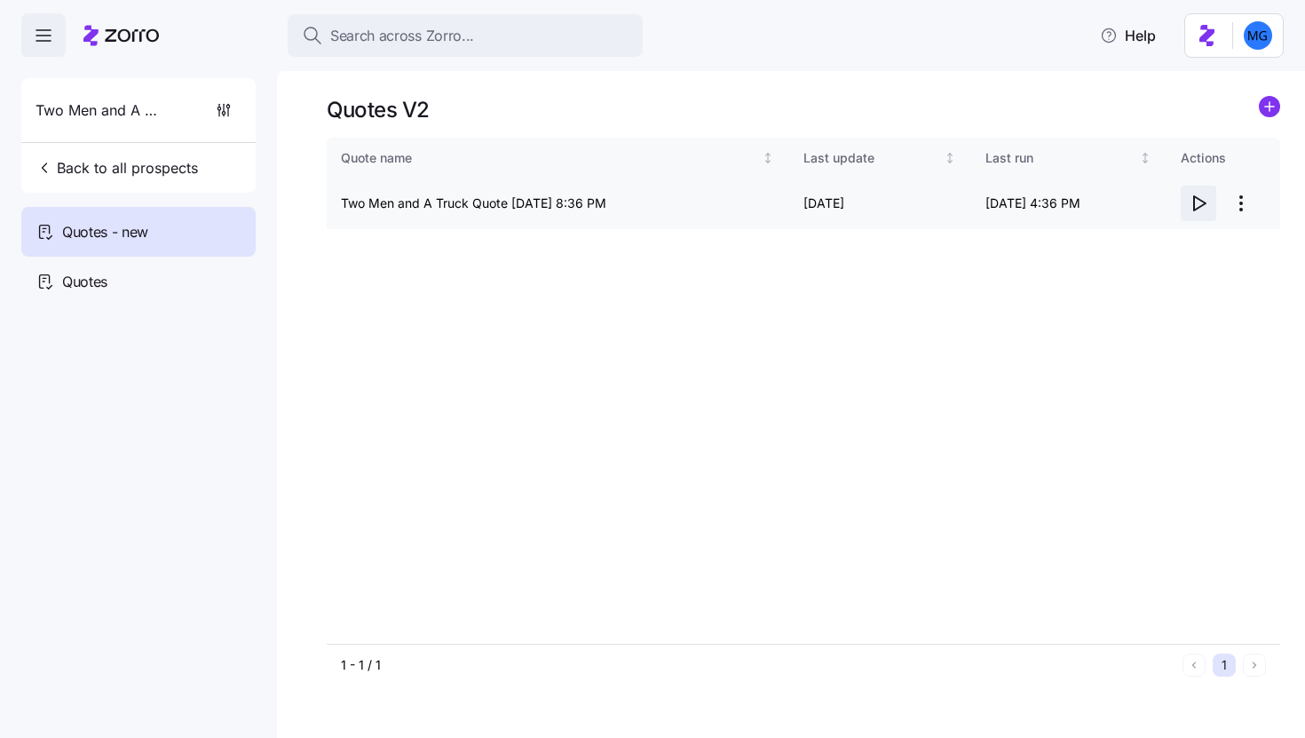
click at [1199, 201] on icon "button" at bounding box center [1198, 203] width 21 height 21
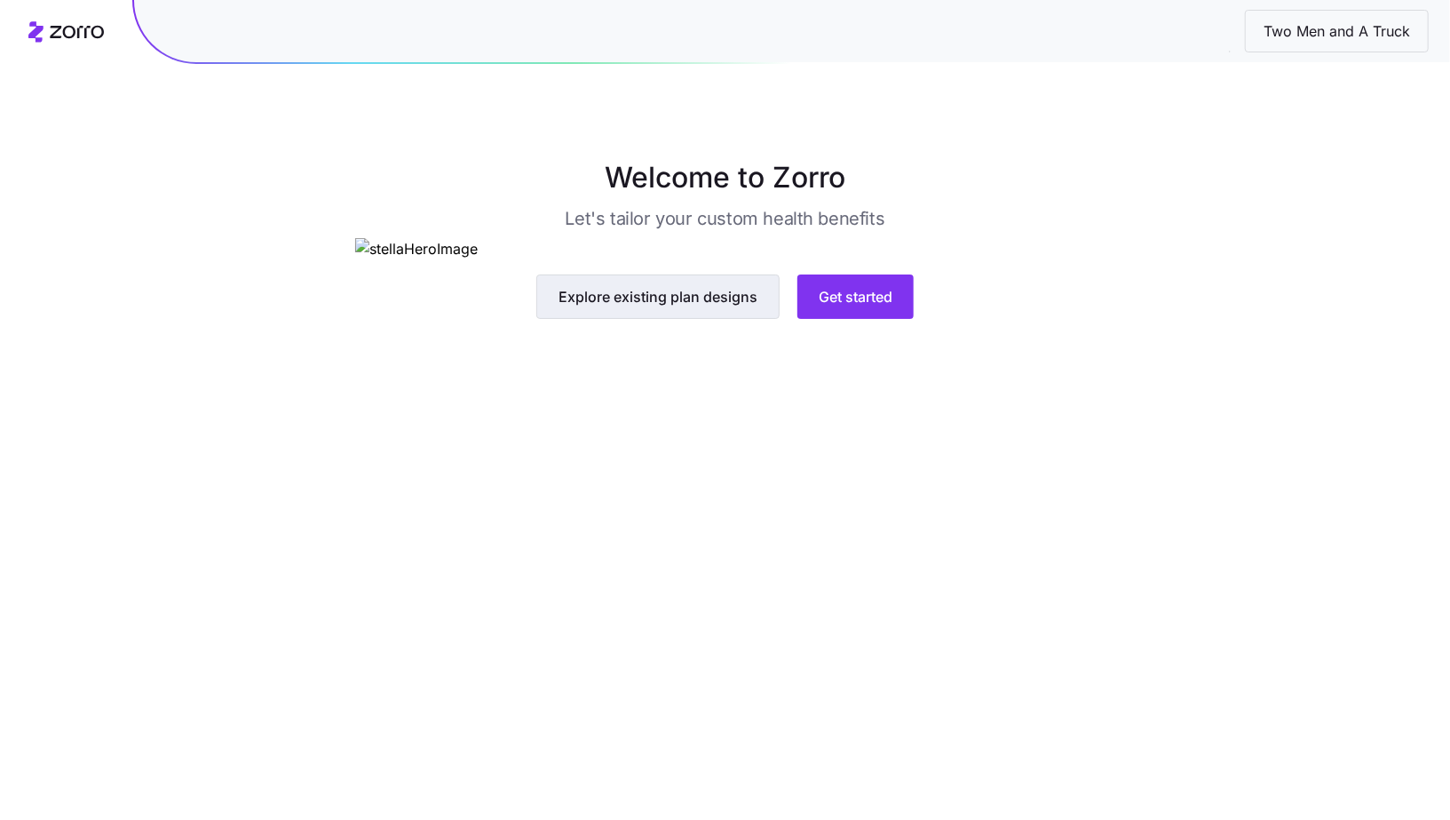
click at [615, 319] on button "Explore existing plan designs" at bounding box center [657, 296] width 243 height 44
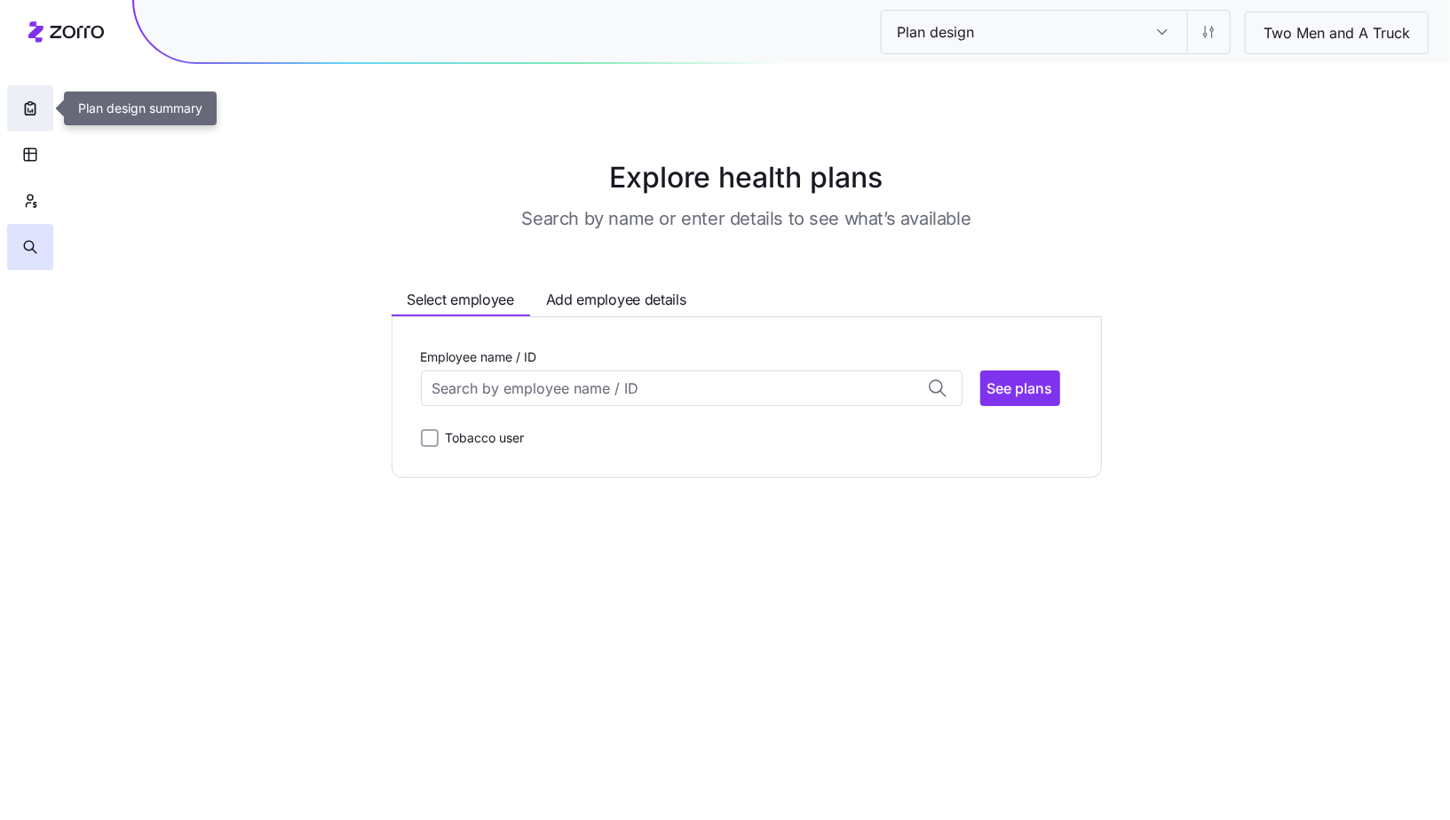
click at [35, 113] on icon "button" at bounding box center [30, 109] width 10 height 12
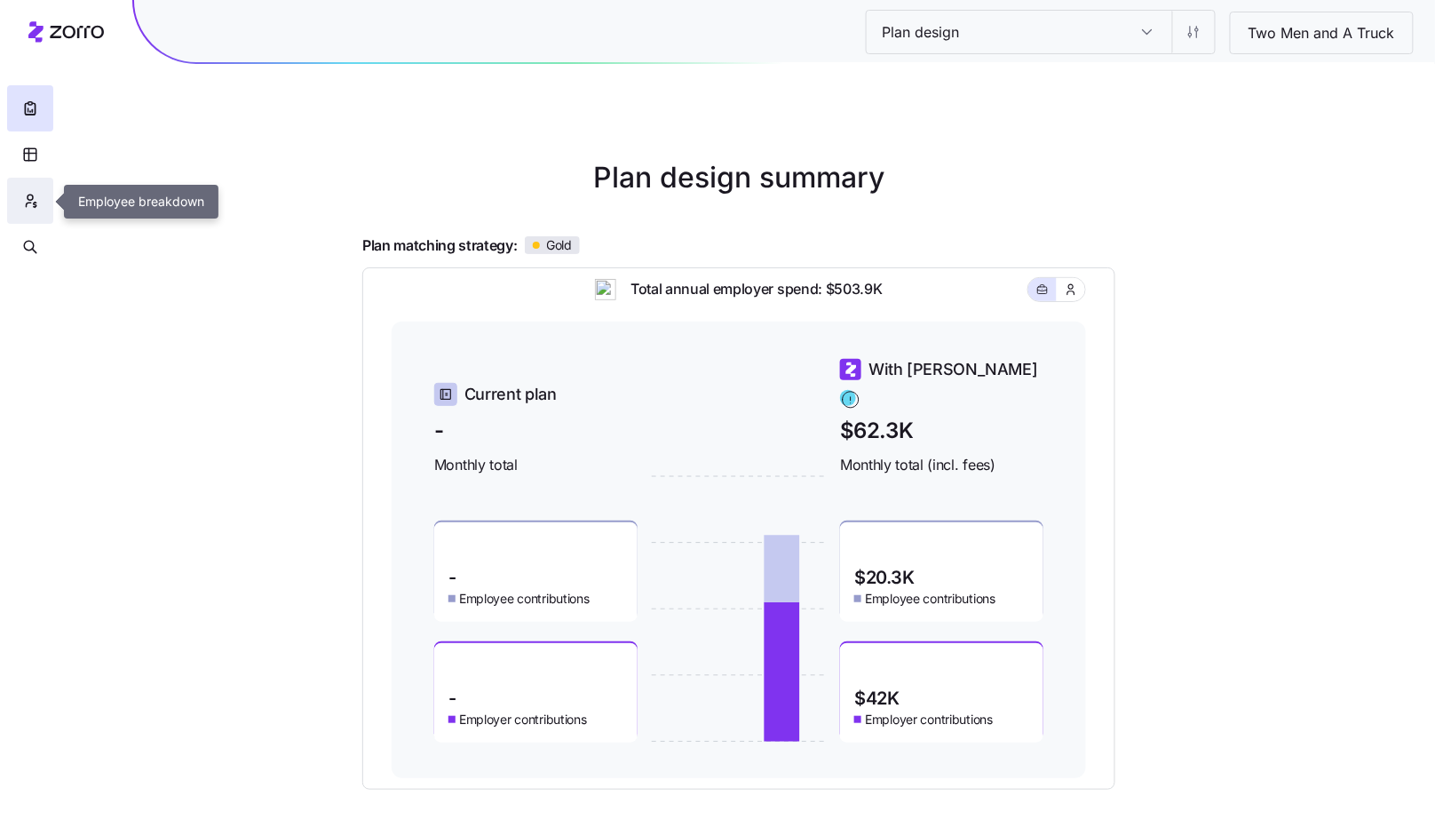
click at [28, 200] on icon "button" at bounding box center [30, 196] width 5 height 5
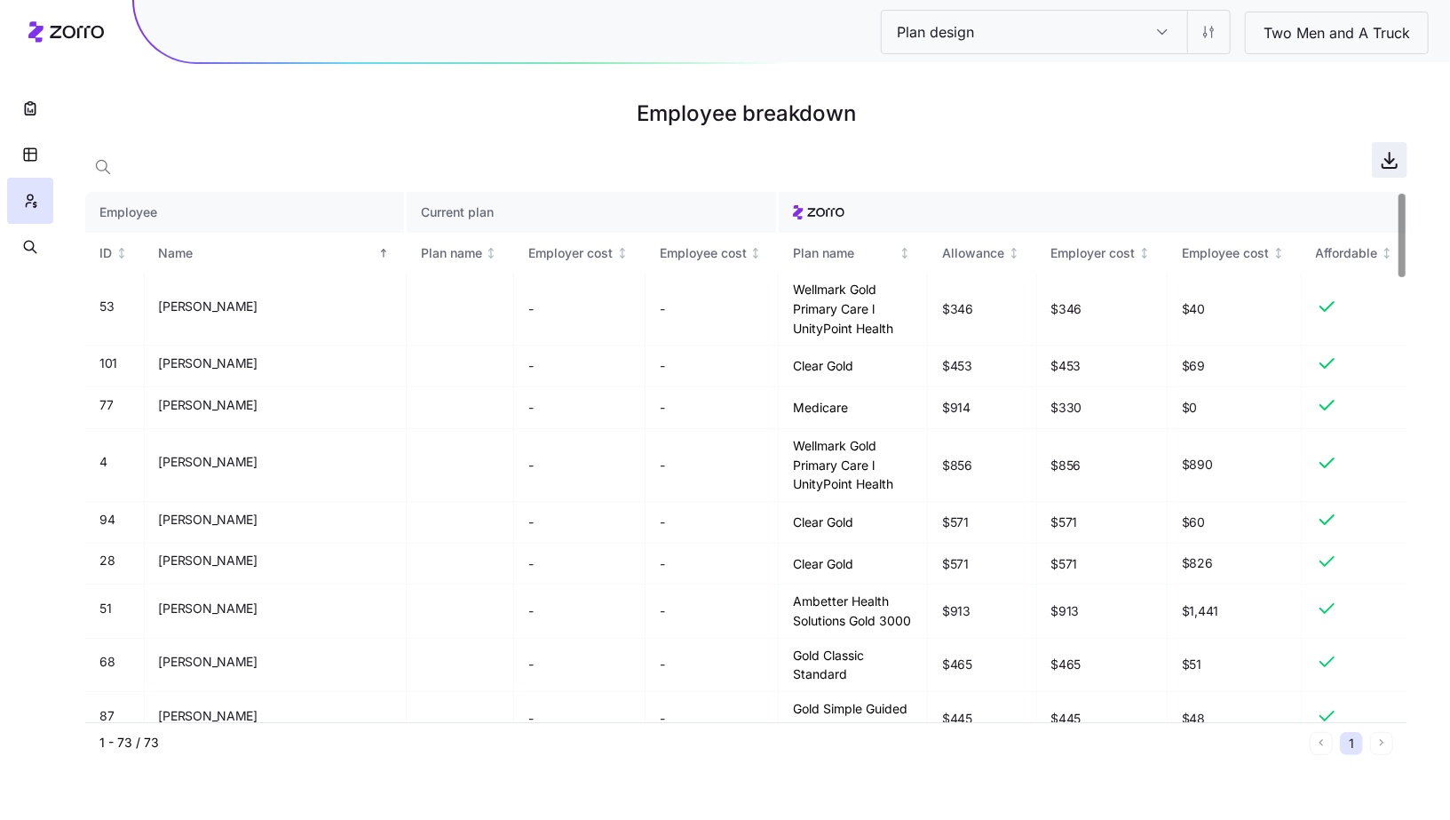
click at [1387, 154] on icon "button" at bounding box center [1389, 159] width 21 height 21
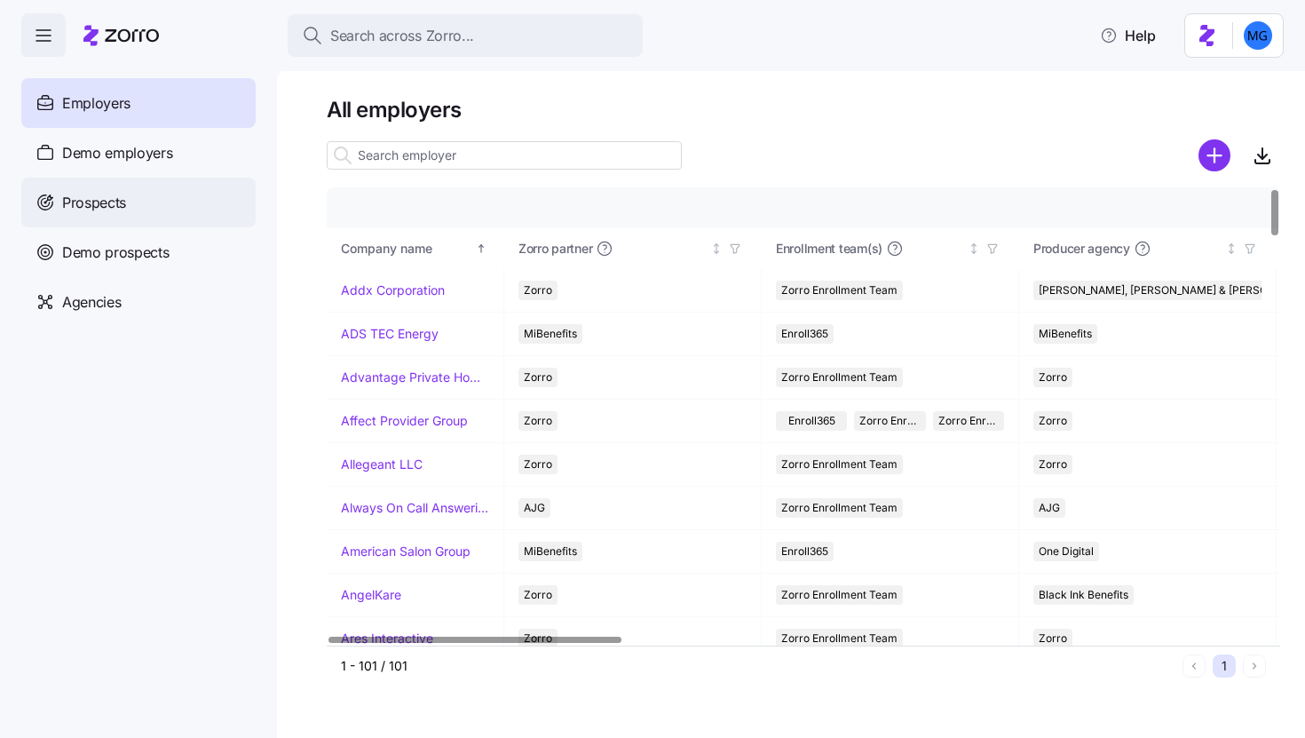
click at [203, 218] on div "Prospects" at bounding box center [138, 203] width 234 height 50
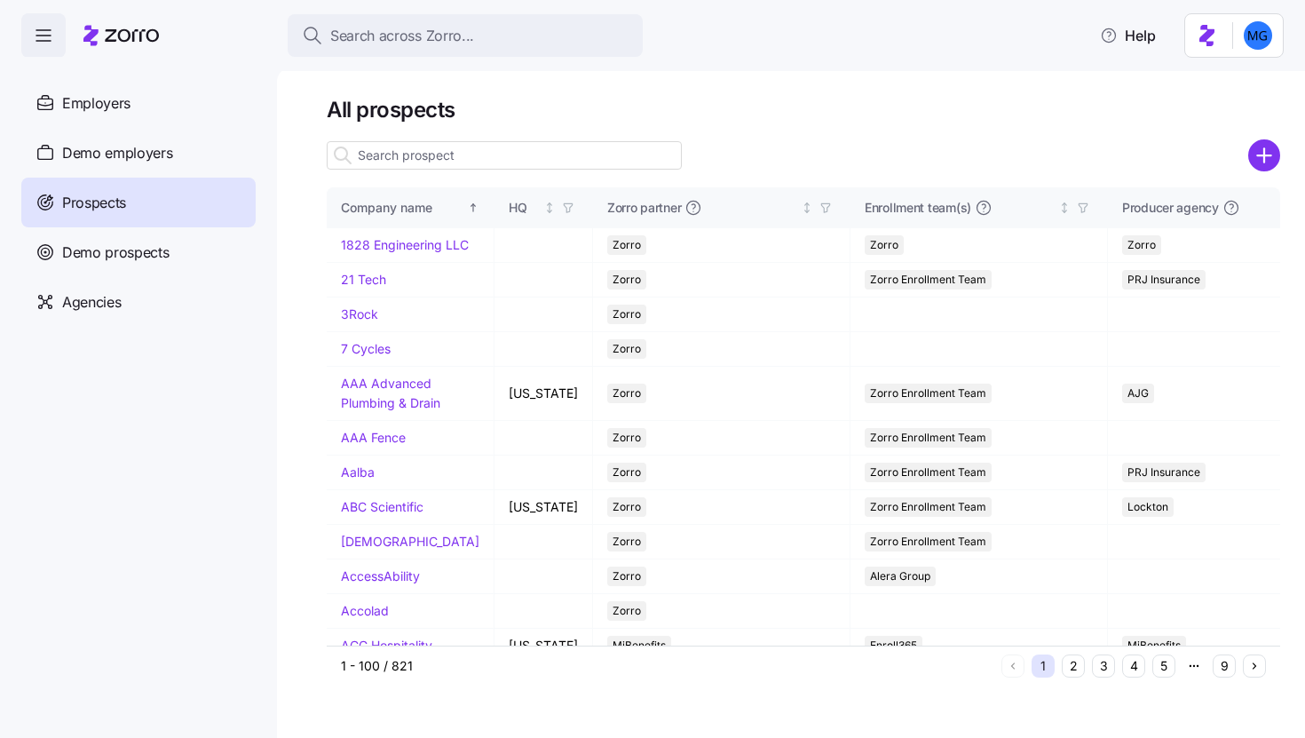
click at [475, 147] on input at bounding box center [504, 155] width 355 height 28
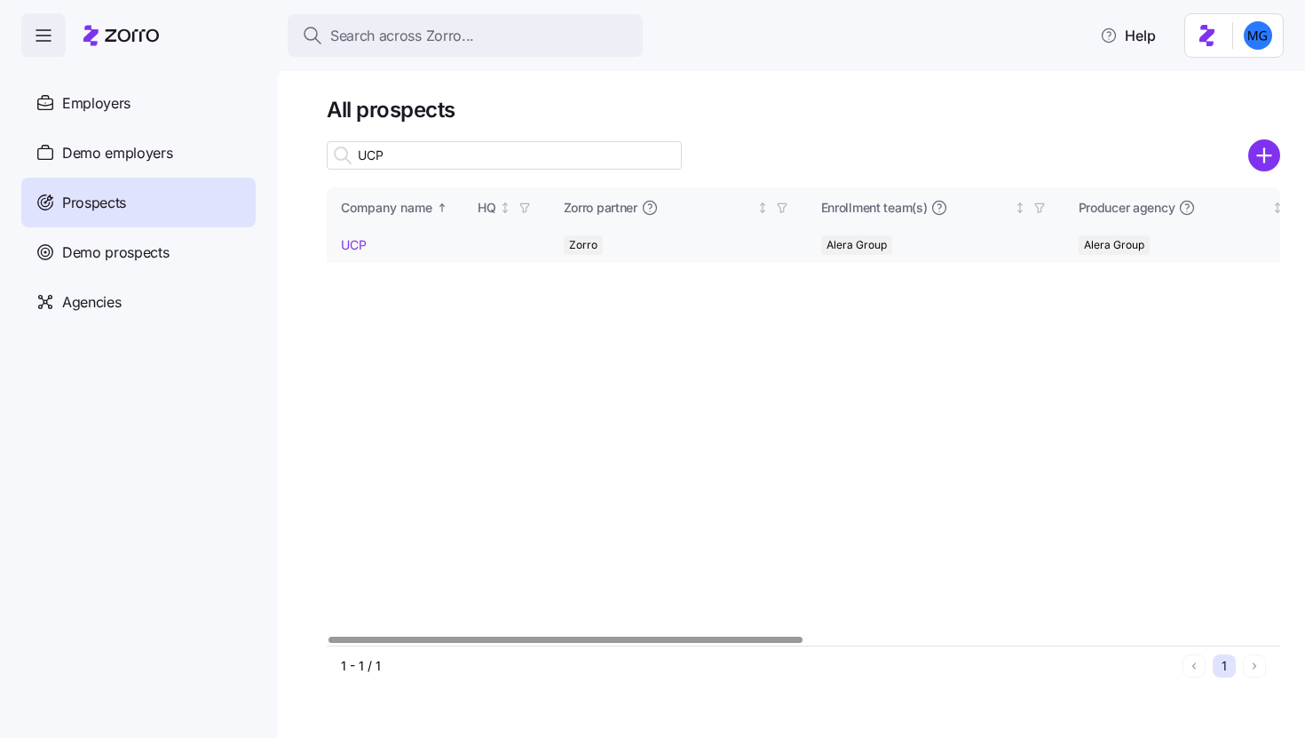
type input "UCP"
click at [368, 242] on td "UCP" at bounding box center [395, 245] width 137 height 35
click at [365, 242] on link "UCP" at bounding box center [354, 244] width 26 height 15
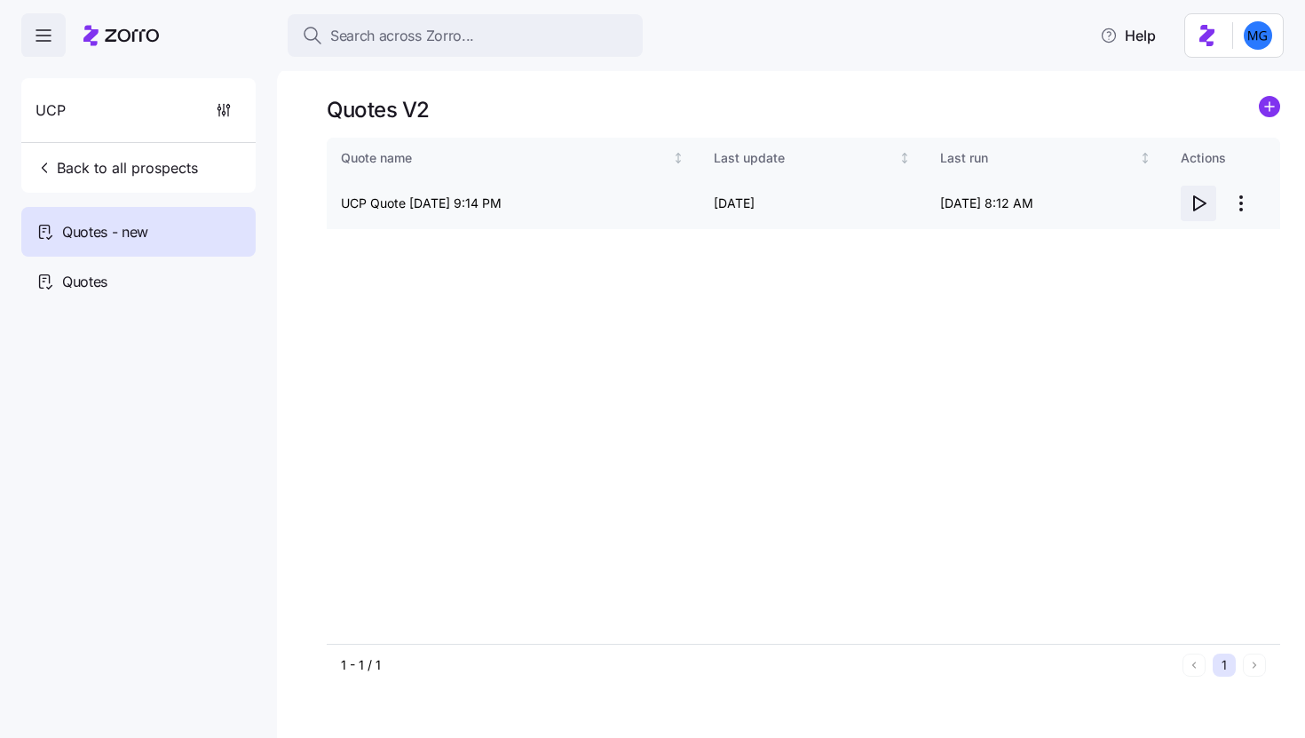
click at [1191, 201] on icon "button" at bounding box center [1198, 203] width 21 height 21
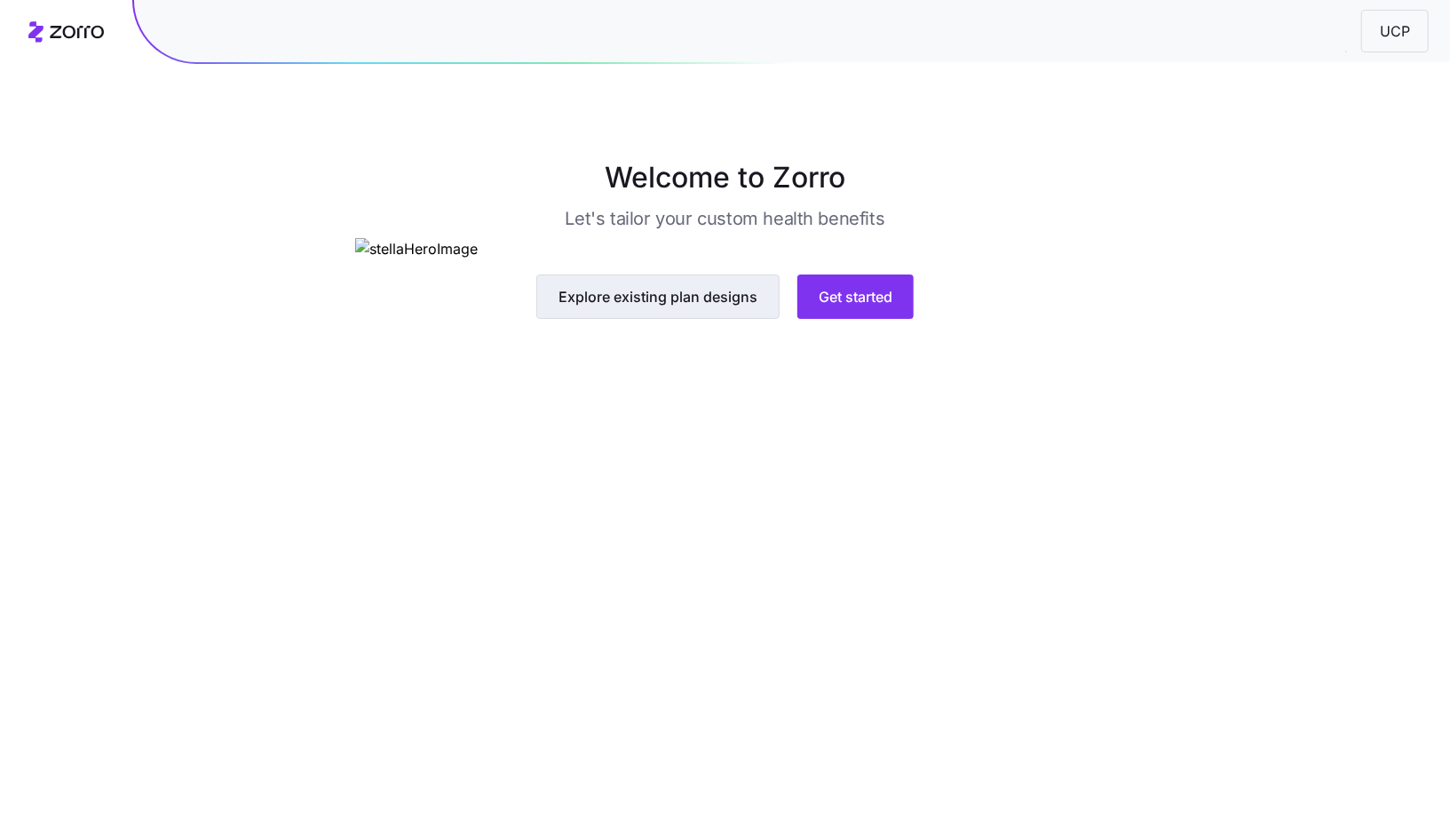
click at [715, 319] on button "Explore existing plan designs" at bounding box center [657, 296] width 243 height 44
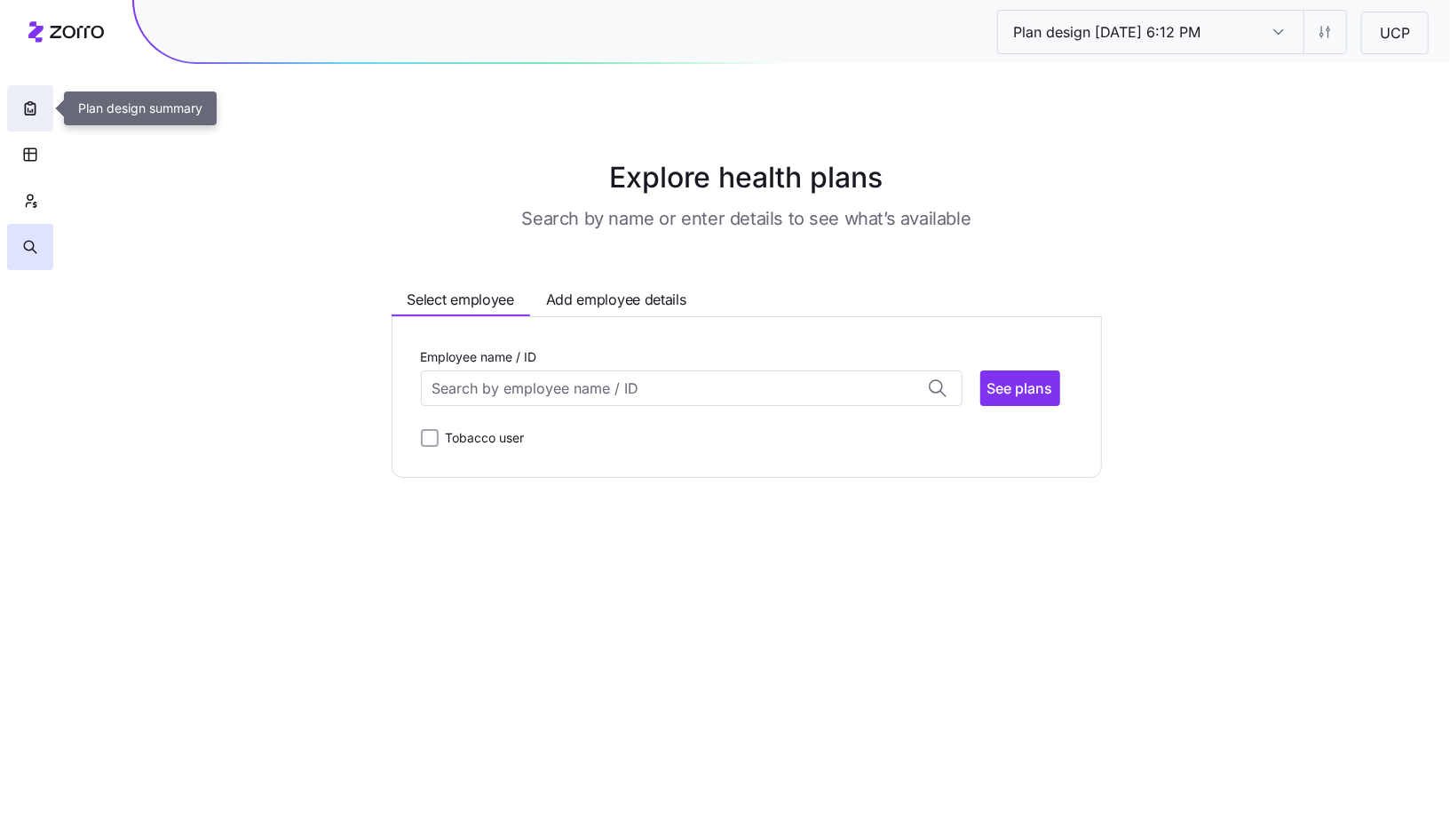
click at [24, 122] on button "button" at bounding box center [30, 108] width 46 height 46
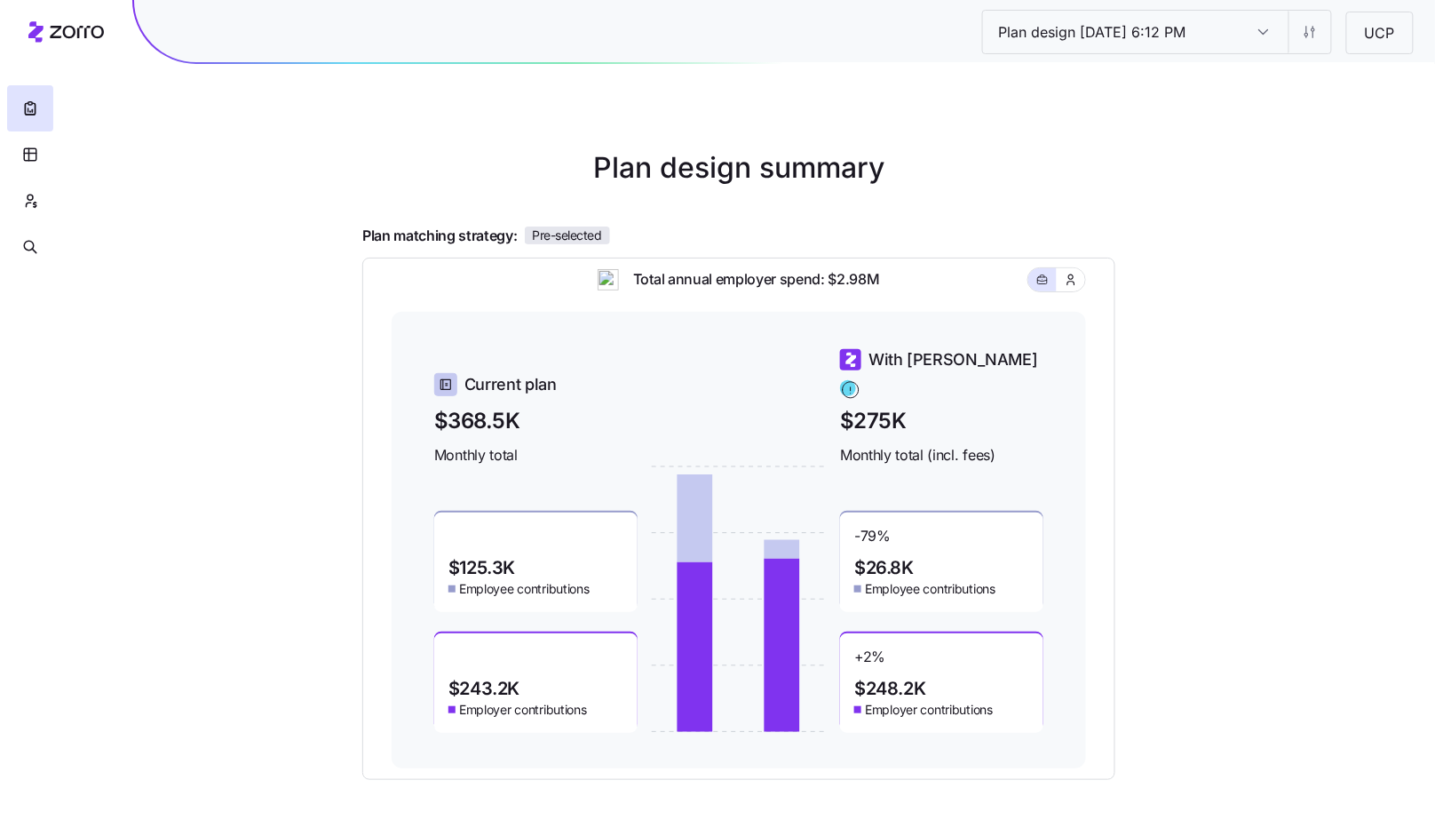
scroll to position [154, 0]
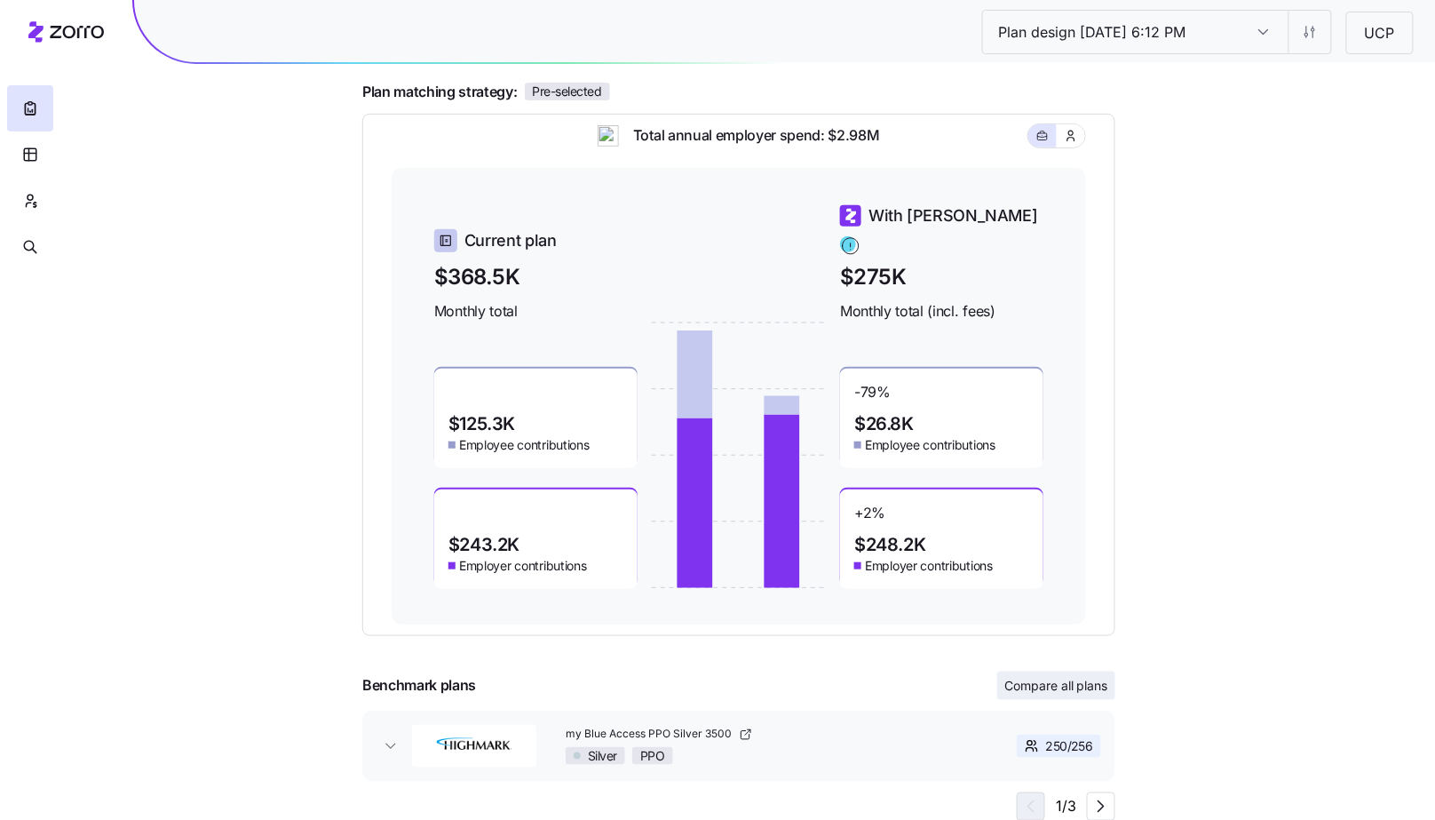
click at [1059, 693] on span "Compare all plans" at bounding box center [1056, 686] width 104 height 18
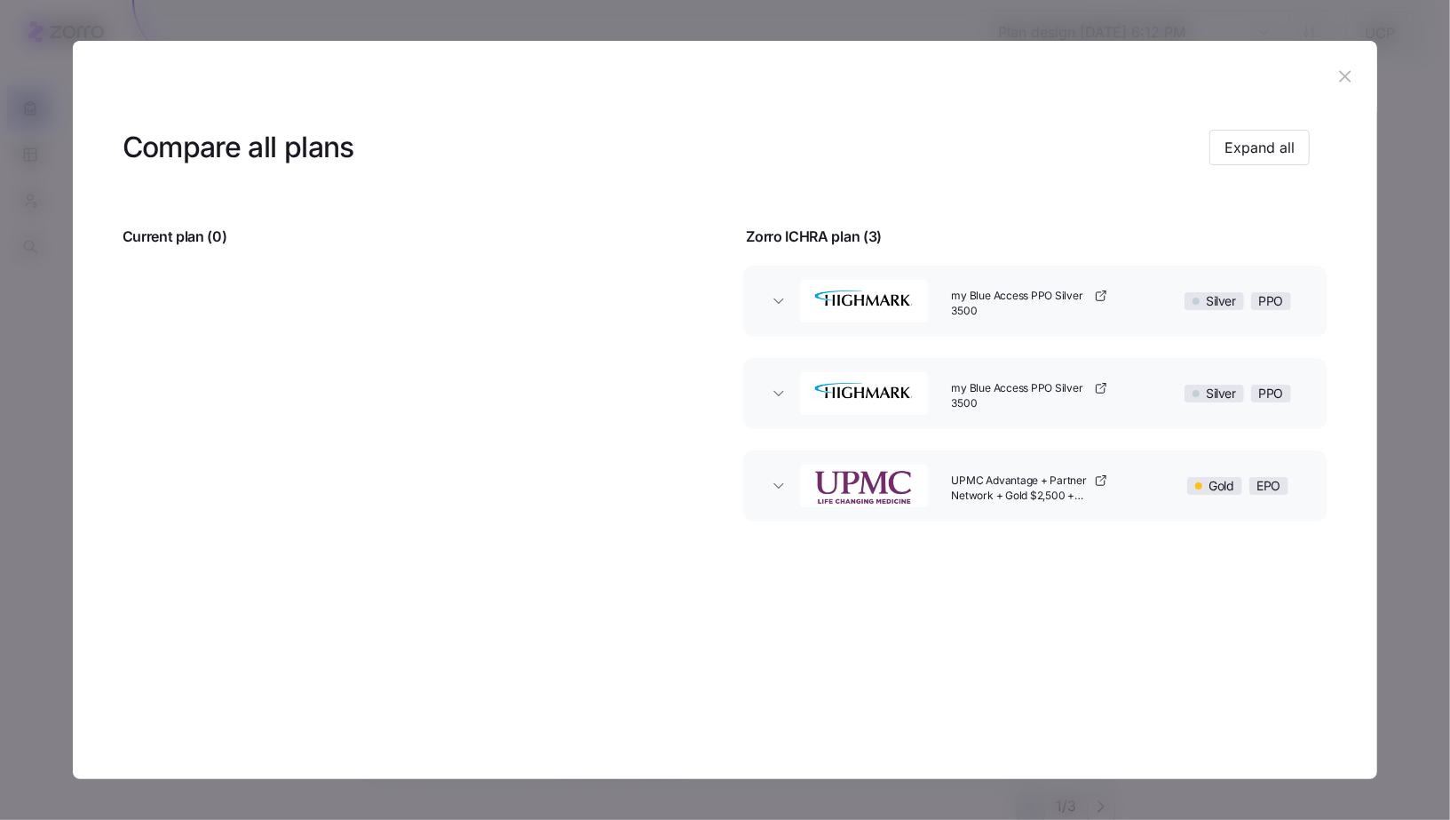
click at [1353, 70] on icon "button" at bounding box center [1346, 77] width 20 height 20
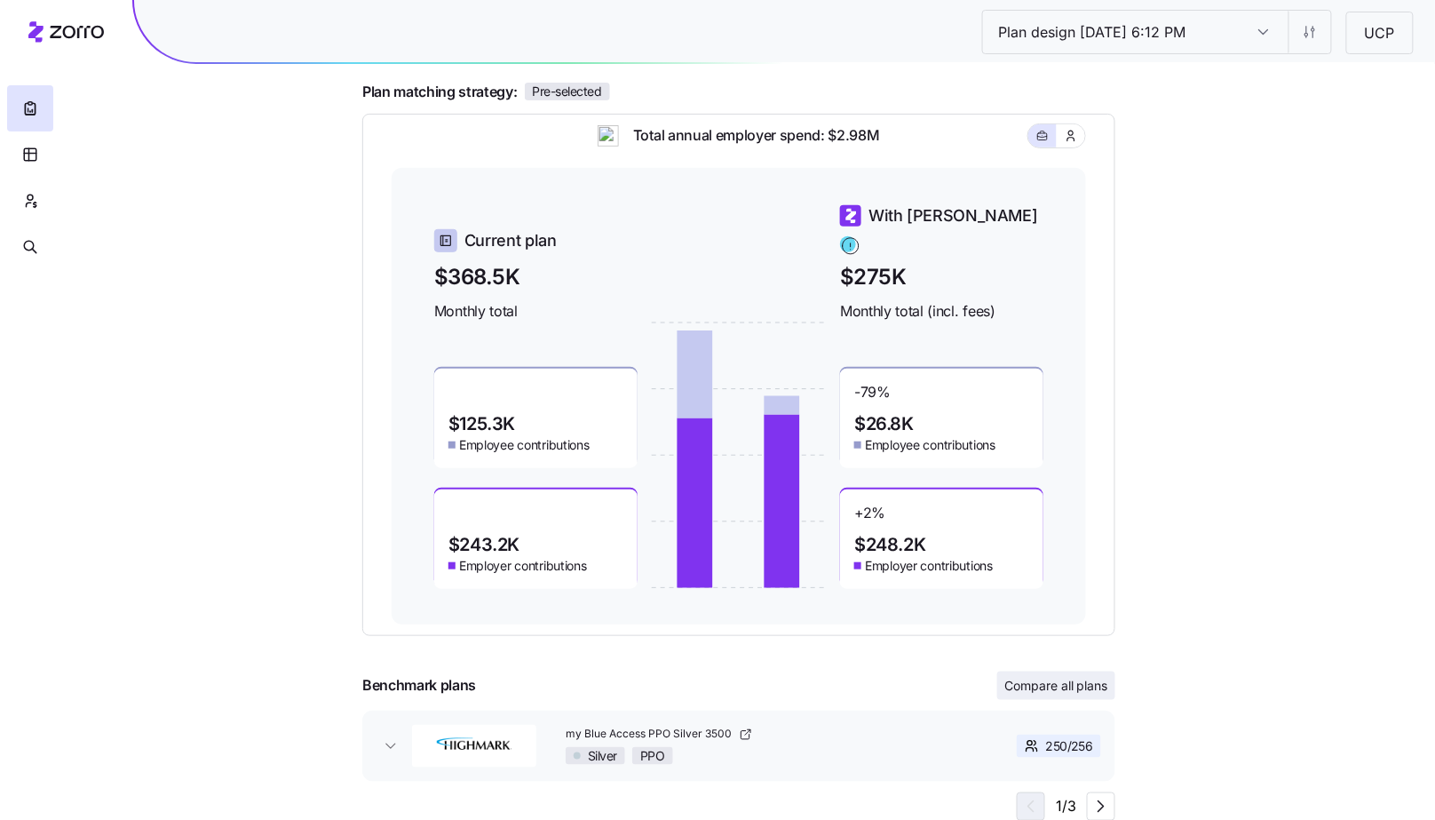
click at [1062, 683] on span "Compare all plans" at bounding box center [1056, 686] width 104 height 18
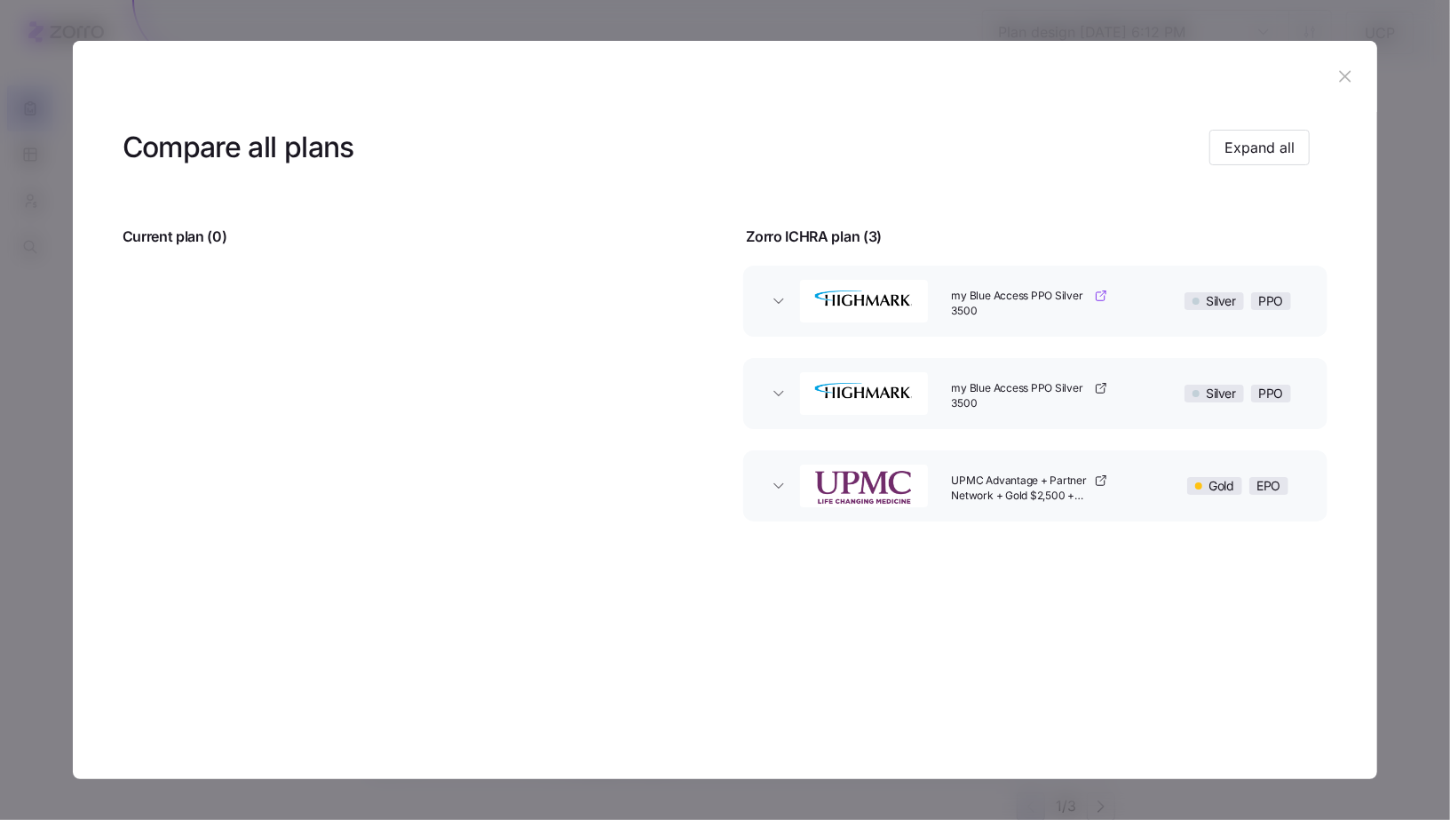
click at [992, 290] on span "my Blue Access PPO Silver 3500" at bounding box center [1021, 304] width 139 height 30
click at [1350, 68] on icon "button" at bounding box center [1346, 77] width 20 height 20
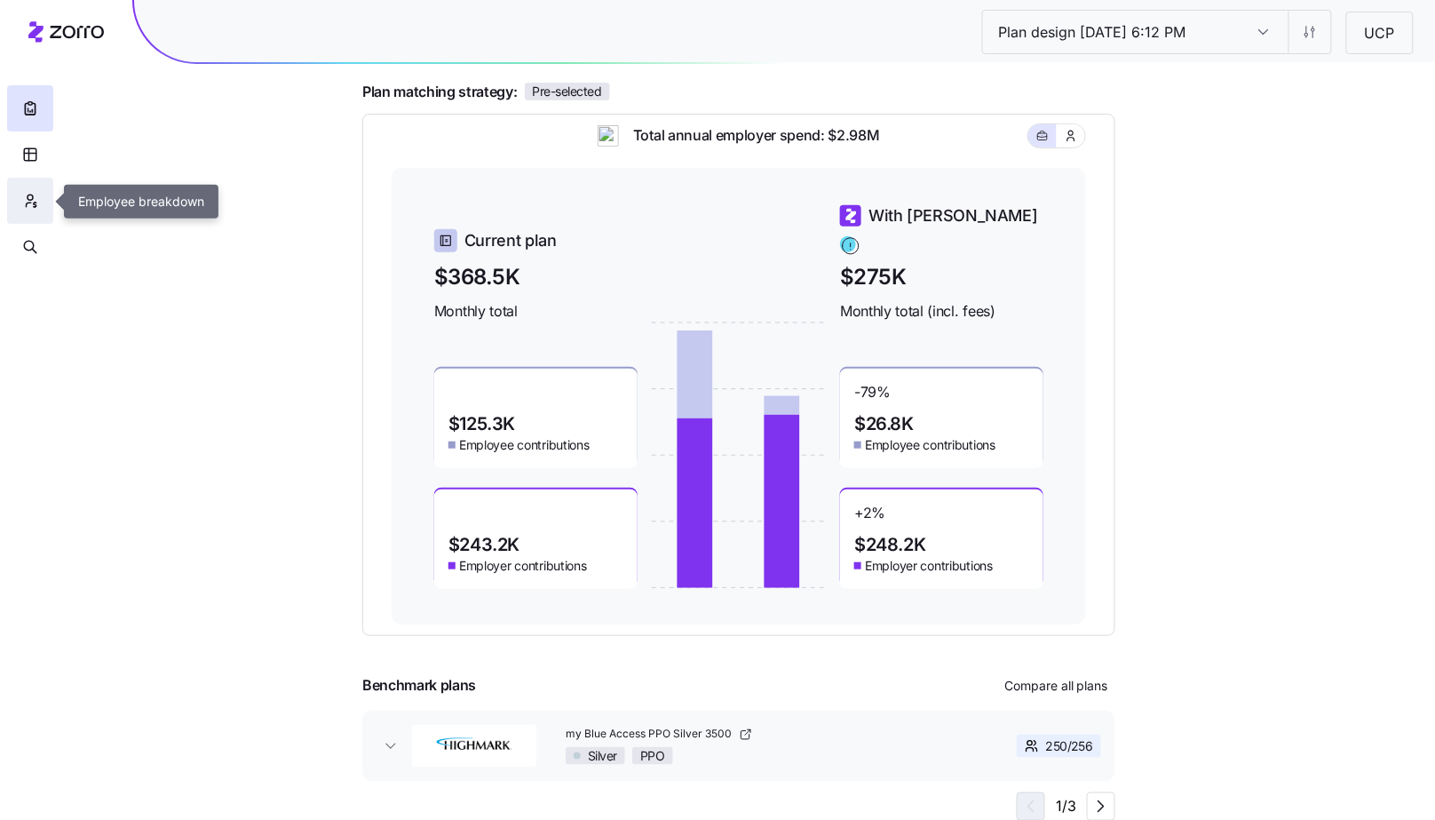
click at [39, 202] on button "button" at bounding box center [30, 201] width 46 height 46
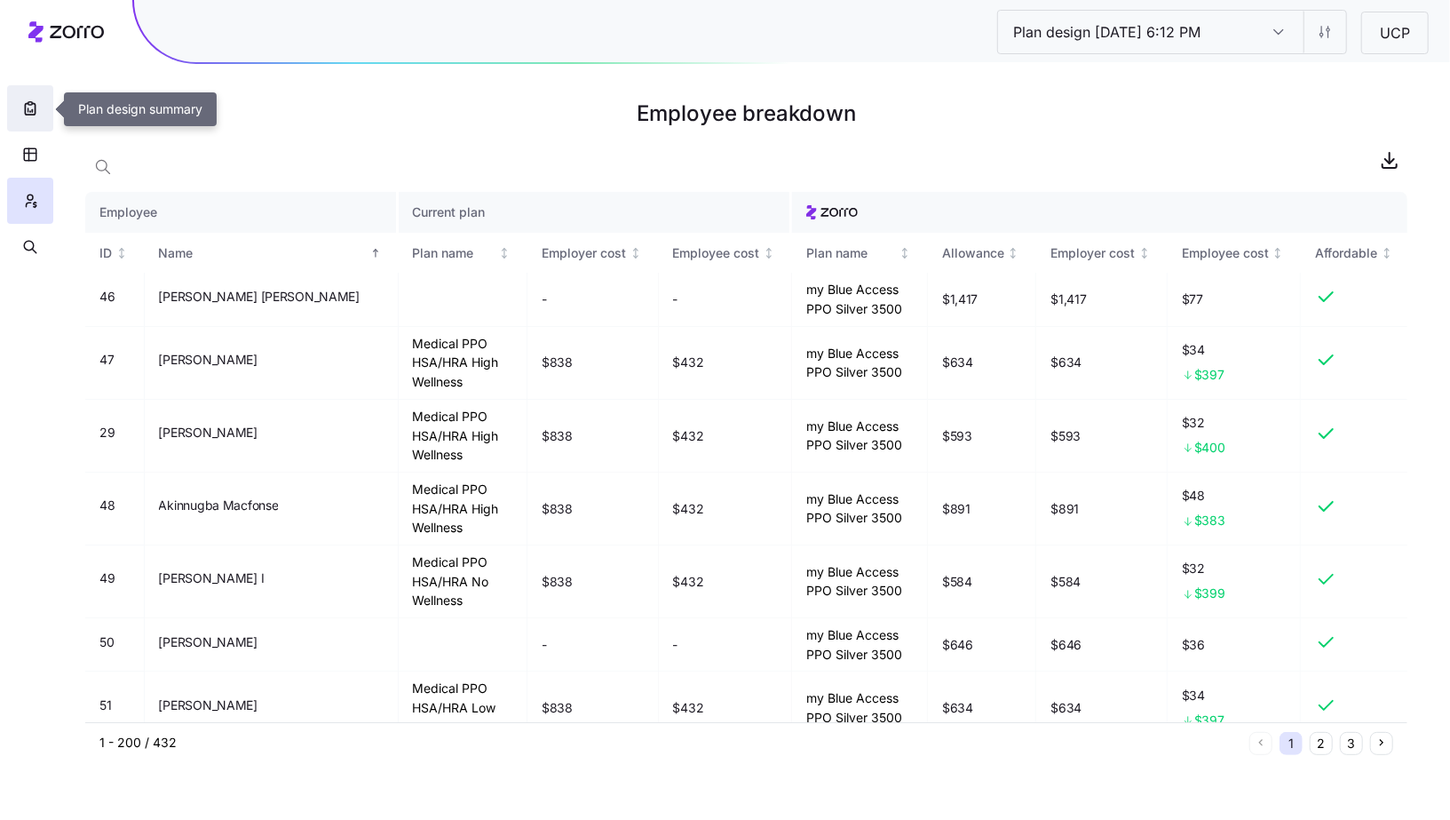
click at [30, 111] on icon "button" at bounding box center [30, 108] width 18 height 18
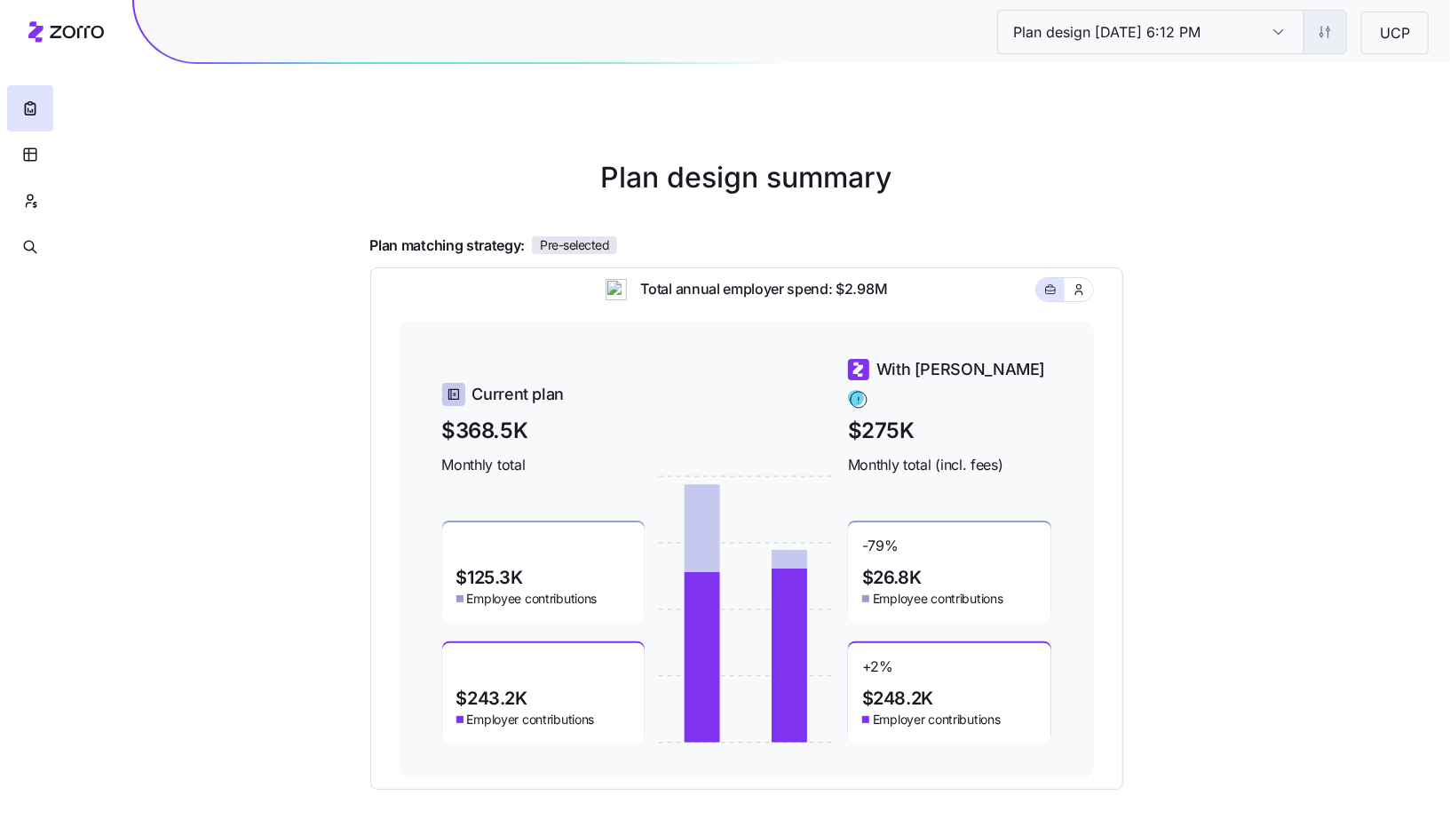
click at [1300, 45] on html "Plan design 10/07/2025 6:12 PM Plan design 10/07/2025 6:12 PM UCP Plan design s…" at bounding box center [725, 487] width 1450 height 974
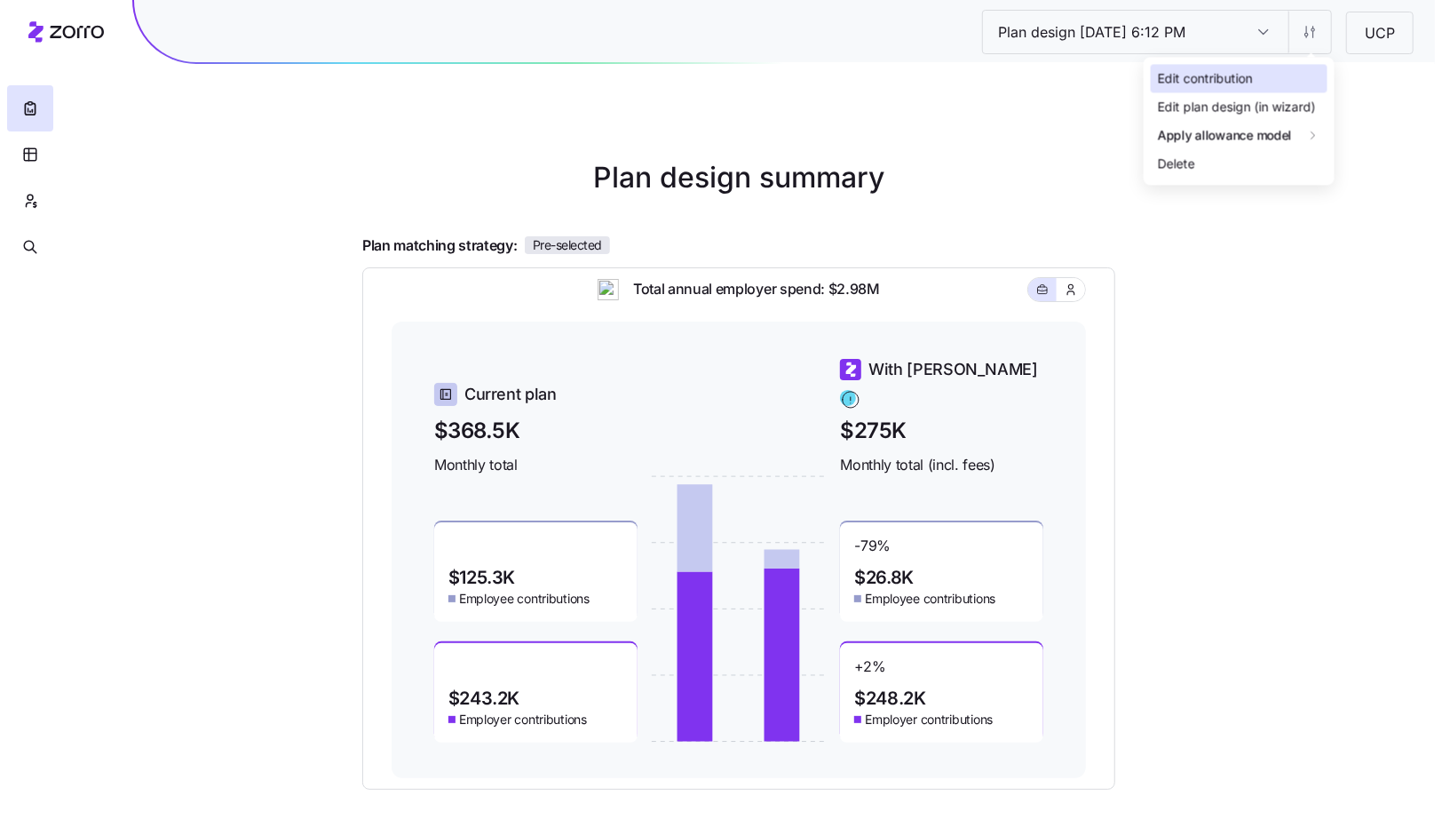
click at [1281, 70] on div "Edit contribution" at bounding box center [1239, 78] width 177 height 28
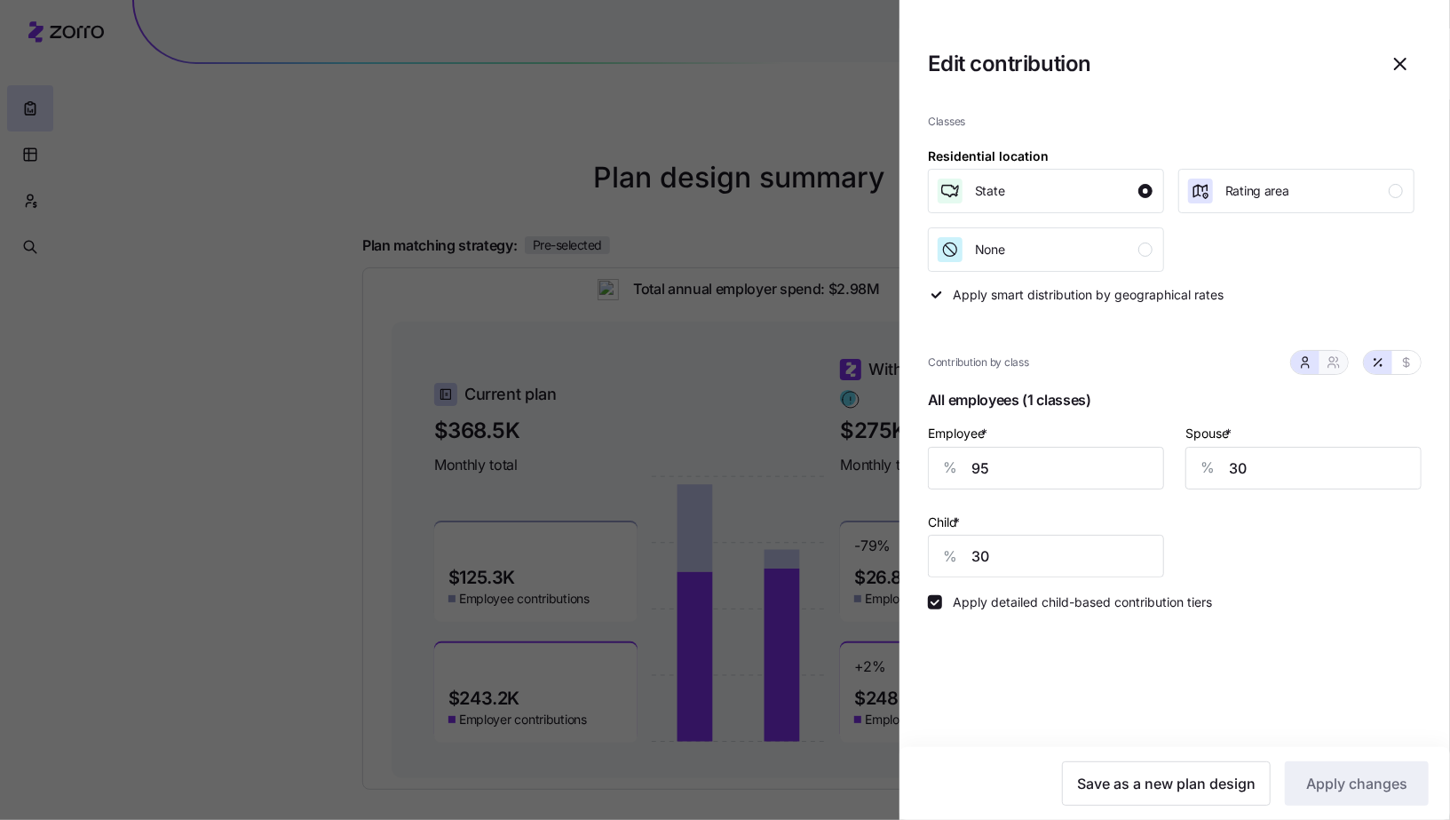
click at [1329, 355] on icon "button" at bounding box center [1334, 362] width 14 height 14
type input "63"
type input "69"
click at [1305, 366] on icon "button" at bounding box center [1305, 366] width 7 height 4
type input "30"
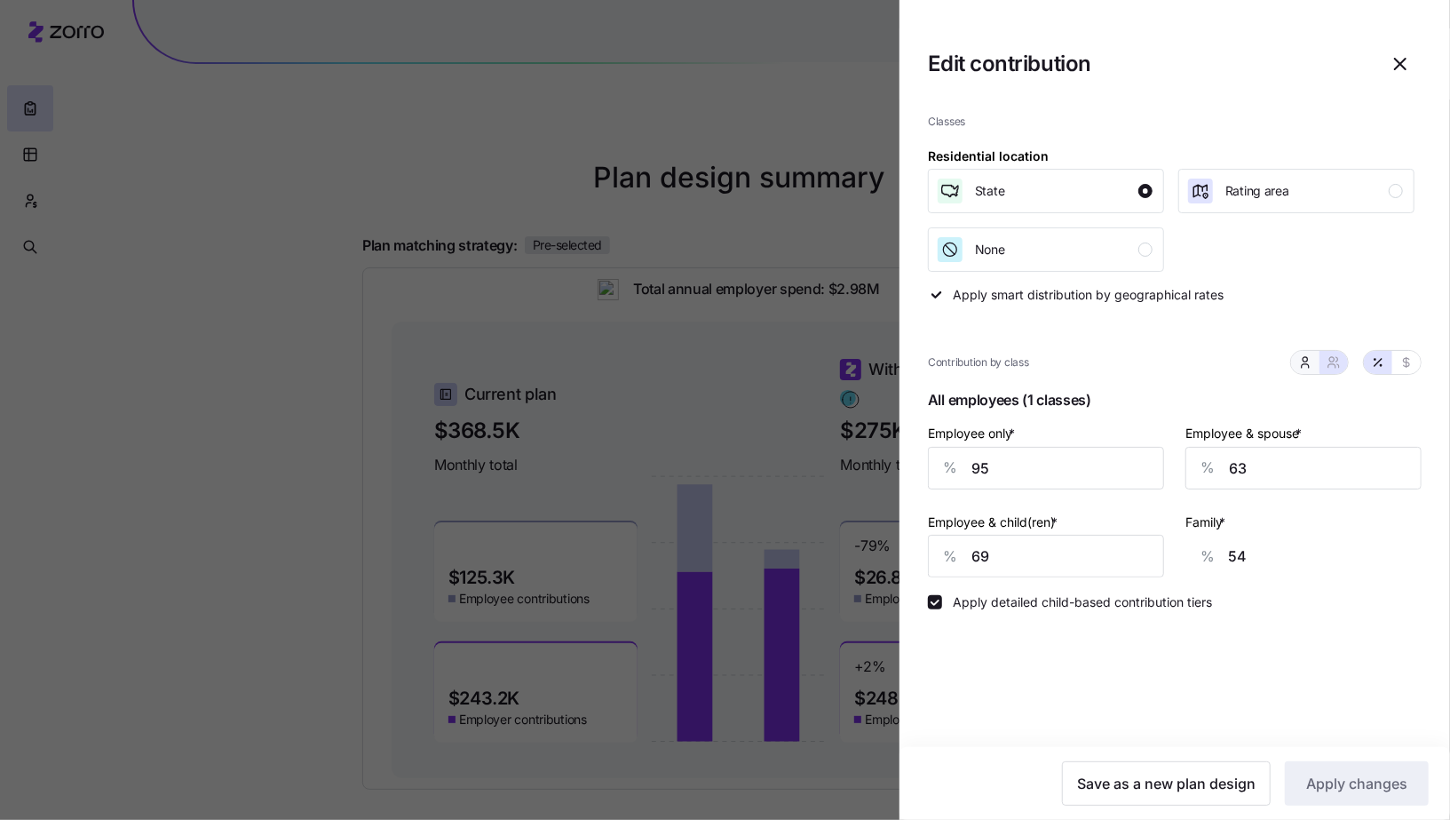
type input "30"
